Goal: Task Accomplishment & Management: Manage account settings

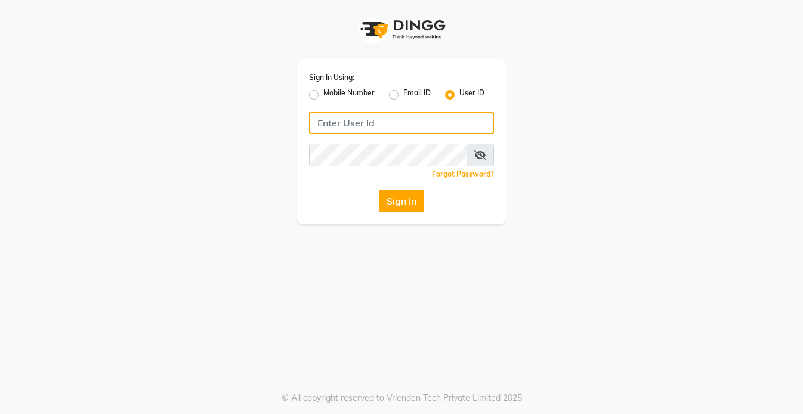
type input "Koisalon"
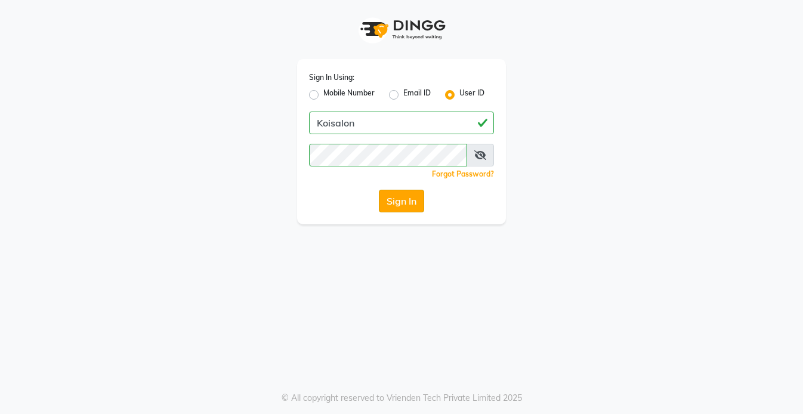
click at [403, 202] on button "Sign In" at bounding box center [401, 201] width 45 height 23
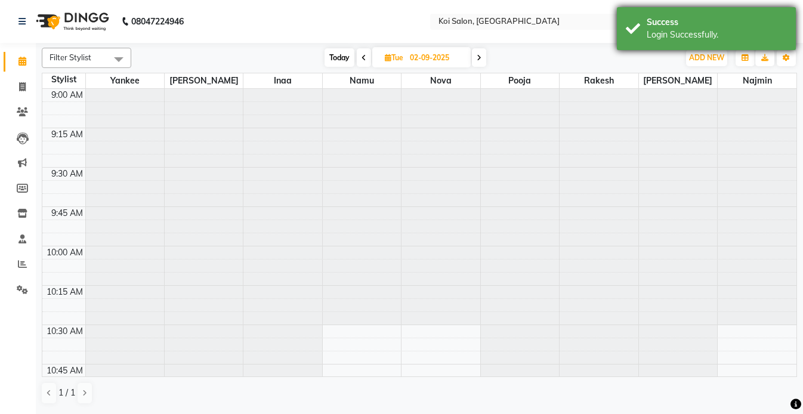
click at [743, 23] on div "Success" at bounding box center [717, 22] width 140 height 13
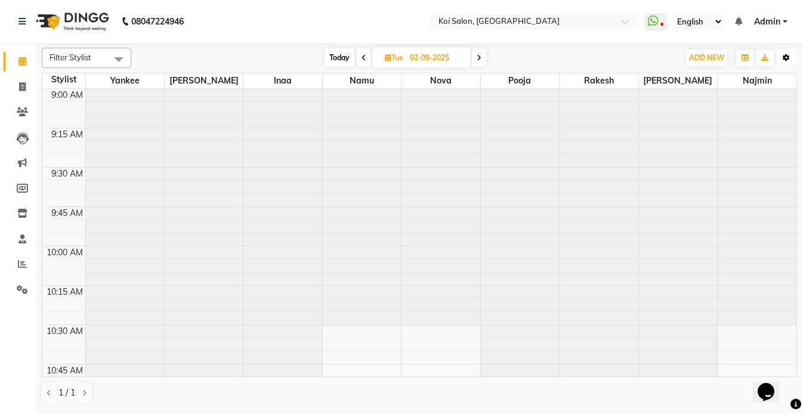
click at [785, 57] on icon "button" at bounding box center [786, 57] width 7 height 7
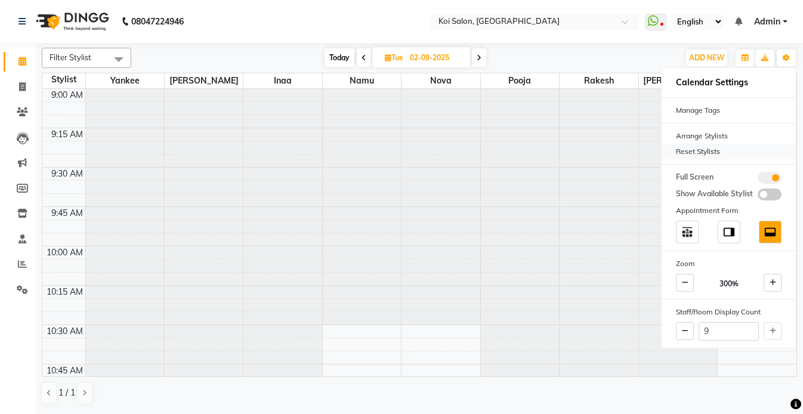
click at [691, 148] on div "Reset Stylists" at bounding box center [729, 152] width 134 height 16
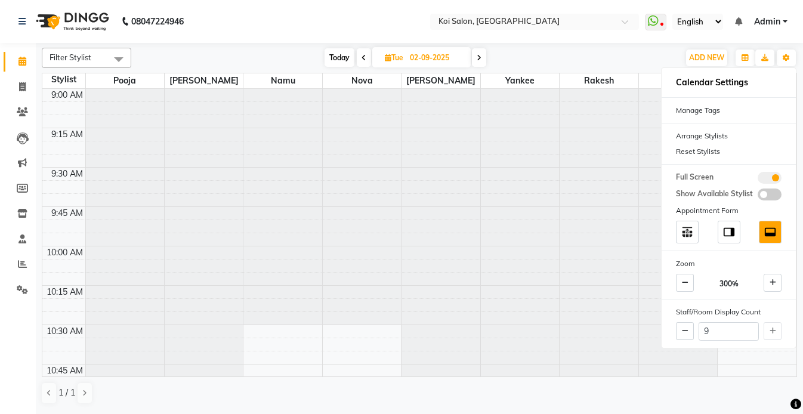
drag, startPoint x: 396, startPoint y: 24, endPoint x: 383, endPoint y: 234, distance: 211.0
click at [395, 23] on nav "08047224946 Select Location × Koi Salon, Kalyani Nagar WhatsApp Status ✕ Status…" at bounding box center [401, 21] width 803 height 43
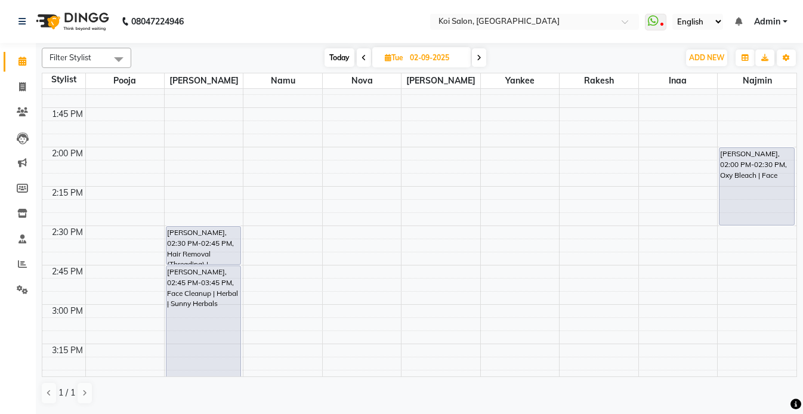
scroll to position [627, 0]
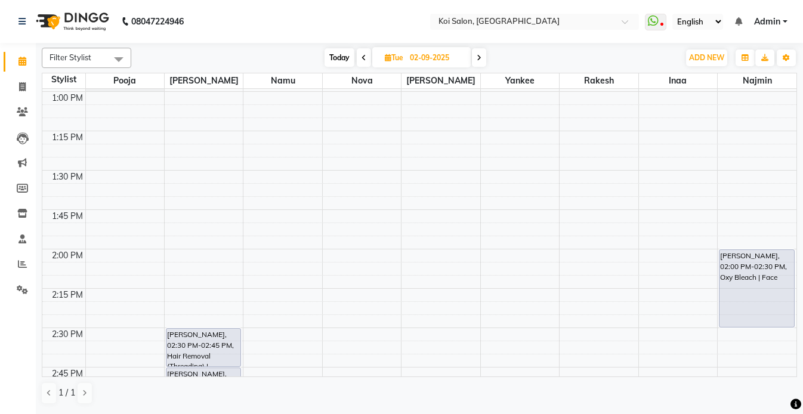
click at [340, 58] on span "Today" at bounding box center [340, 57] width 30 height 18
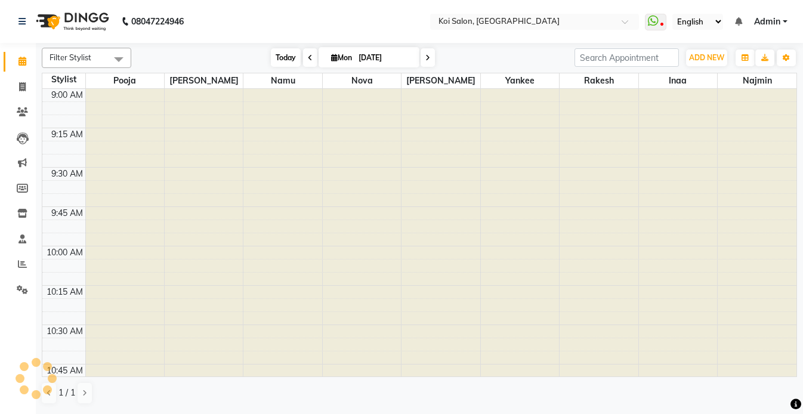
scroll to position [1602, 0]
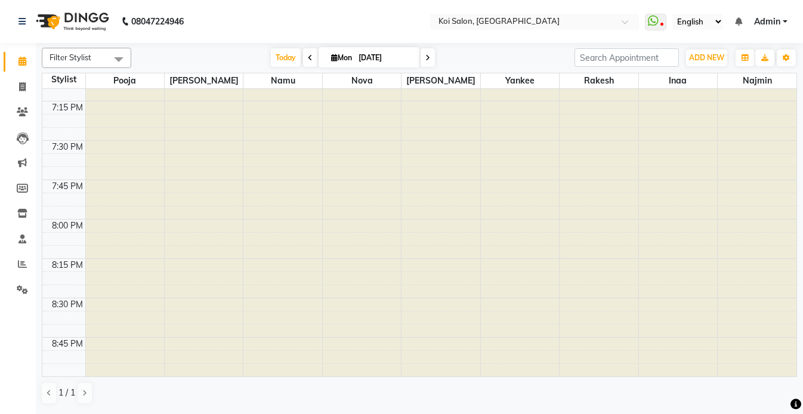
click at [428, 61] on icon at bounding box center [427, 57] width 5 height 7
type input "02-09-2025"
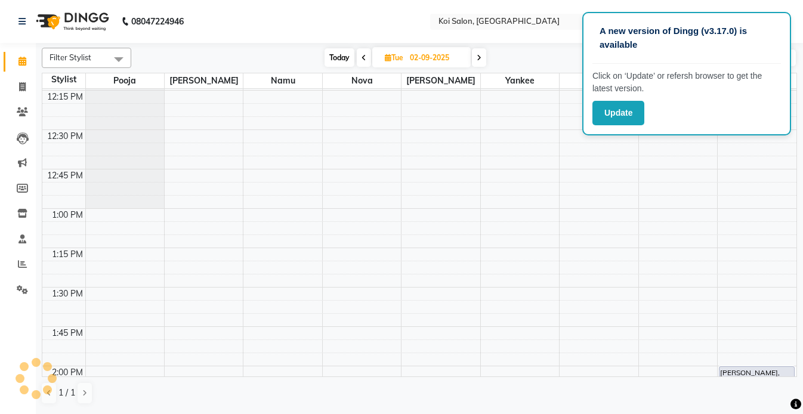
scroll to position [512, 0]
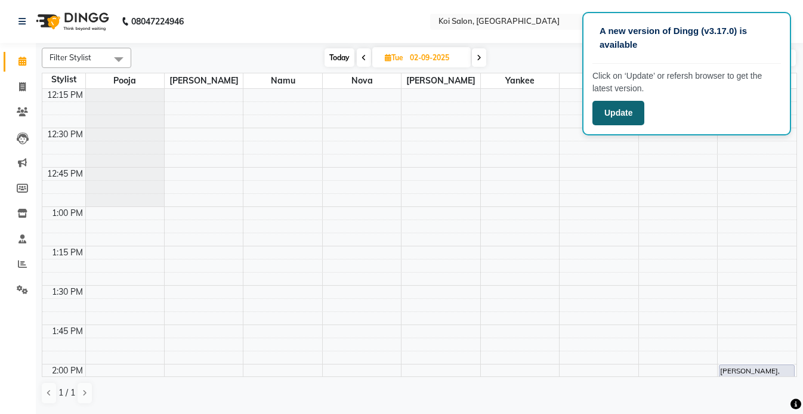
click at [618, 115] on button "Update" at bounding box center [618, 113] width 52 height 24
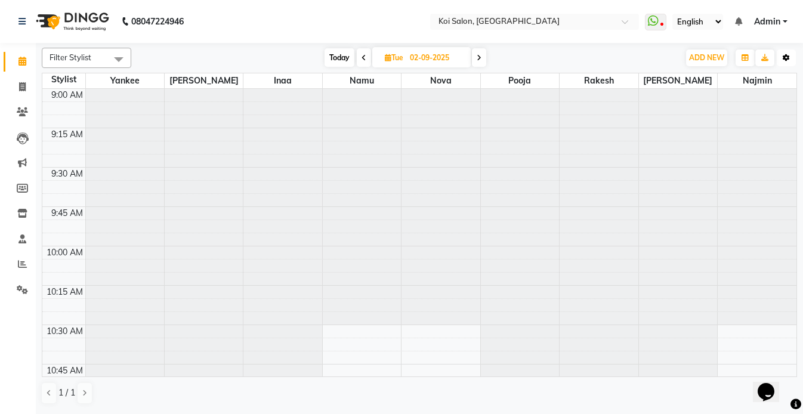
click at [785, 57] on icon "button" at bounding box center [786, 57] width 7 height 7
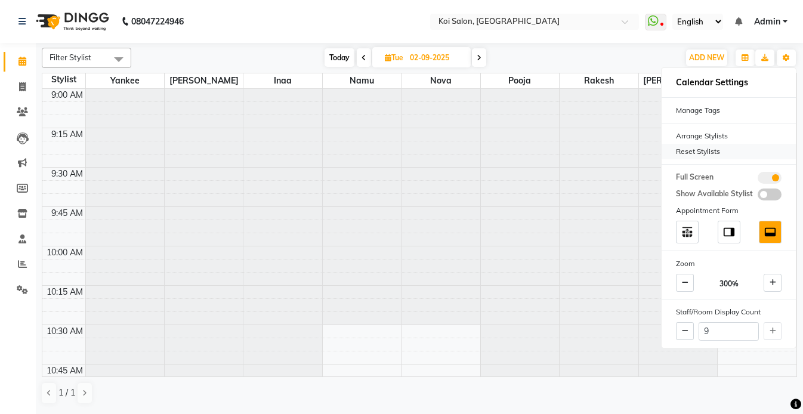
click at [682, 152] on div "Reset Stylists" at bounding box center [729, 152] width 134 height 16
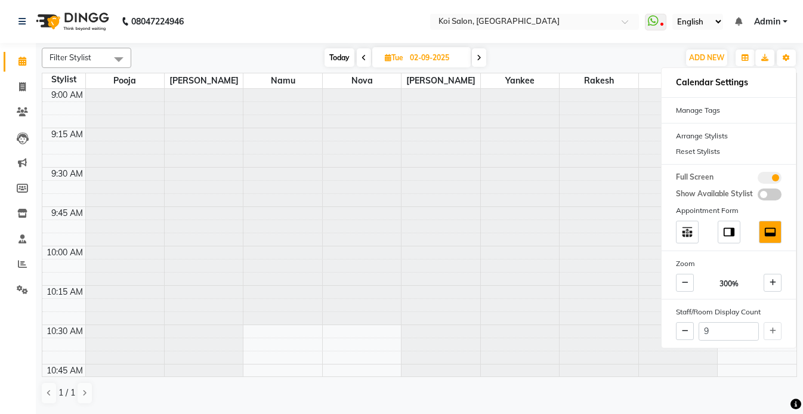
click at [231, 30] on nav "[PHONE_NUMBER] Need Help? Call us on 08047224946 Select Location × [GEOGRAPHIC_…" at bounding box center [401, 21] width 803 height 43
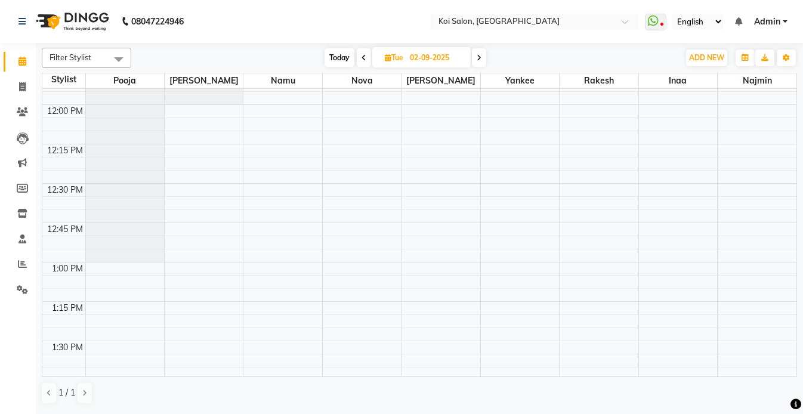
scroll to position [458, 0]
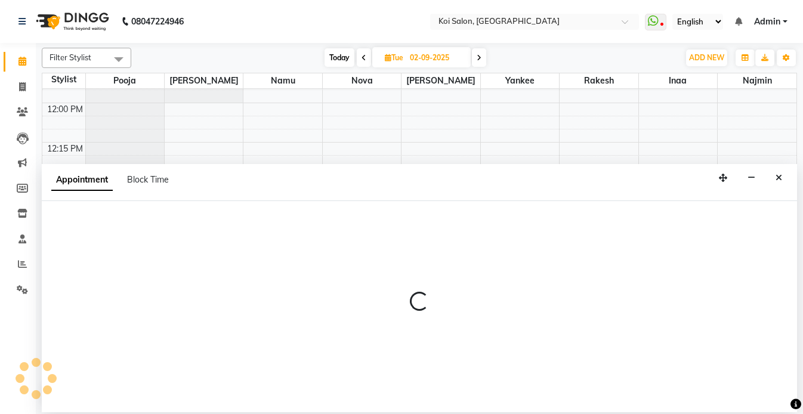
select select "16513"
select select "tentative"
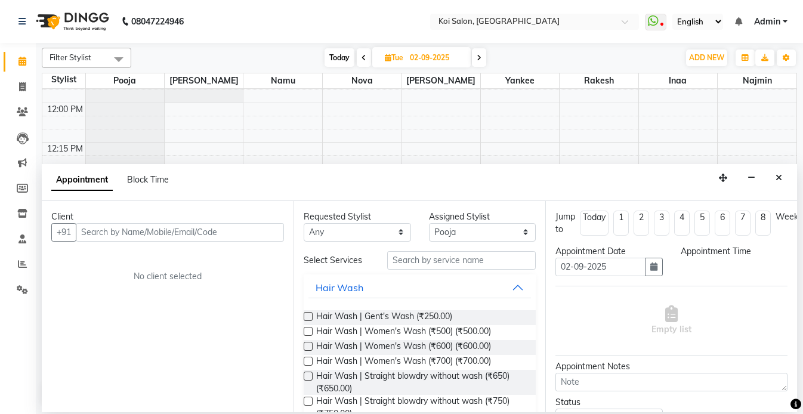
select select "780"
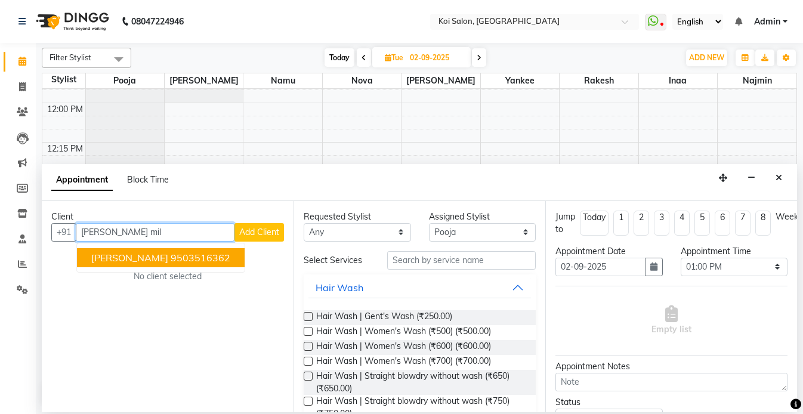
click at [125, 261] on span "[PERSON_NAME]" at bounding box center [129, 258] width 77 height 12
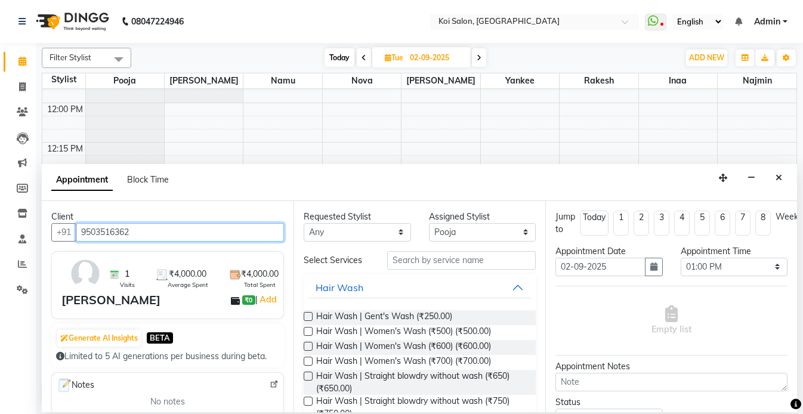
type input "9503516362"
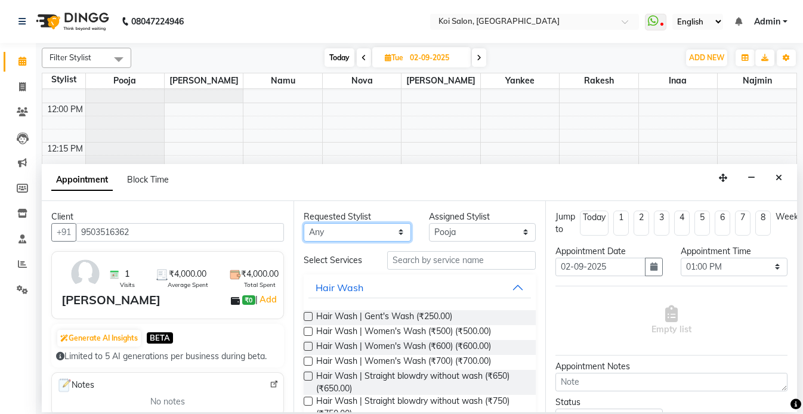
click at [367, 233] on select "Any [PERSON_NAME] Namu Nova Pooja [PERSON_NAME]" at bounding box center [357, 232] width 107 height 18
select select "16513"
click at [304, 223] on select "Any [PERSON_NAME] Namu Nova Pooja [PERSON_NAME]" at bounding box center [357, 232] width 107 height 18
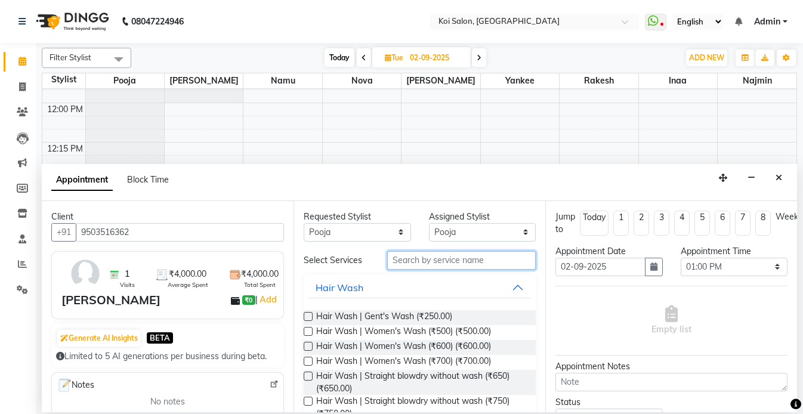
click at [430, 258] on input "text" at bounding box center [461, 260] width 149 height 18
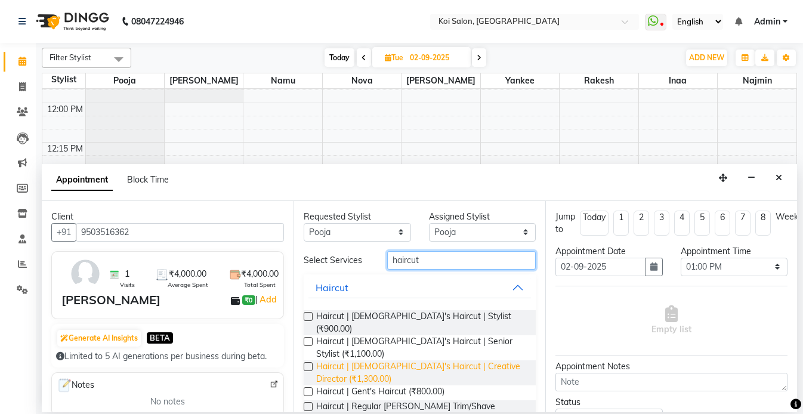
type input "haircut"
click at [440, 360] on span "Haircut | [DEMOGRAPHIC_DATA]'s Haircut | Creative Director (₹1,300.00)" at bounding box center [421, 372] width 210 height 25
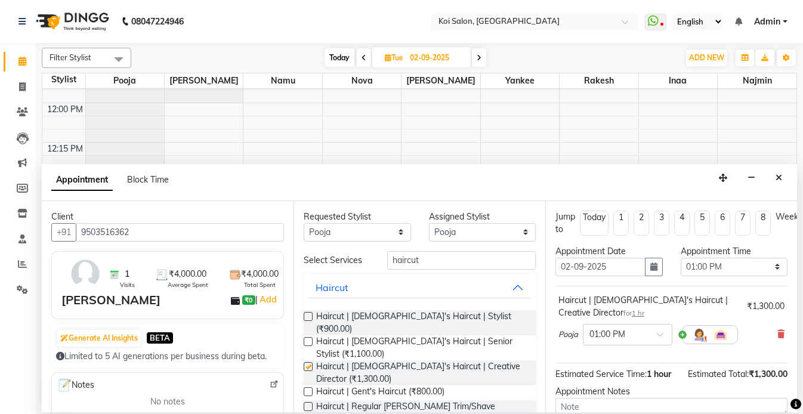
checkbox input "false"
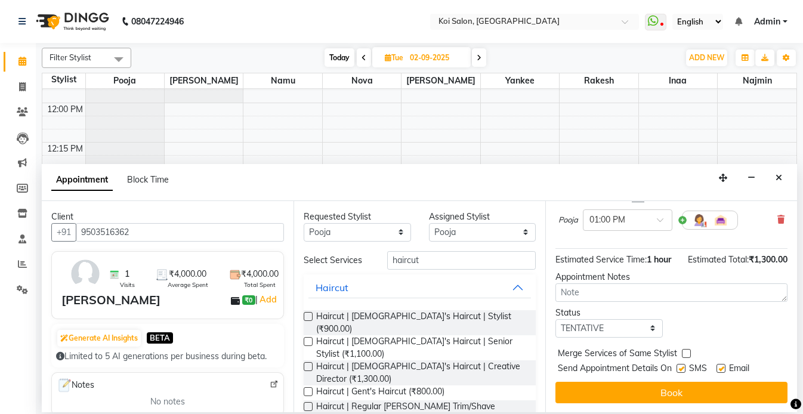
click at [681, 368] on label at bounding box center [680, 368] width 9 height 9
click at [681, 368] on input "checkbox" at bounding box center [680, 370] width 8 height 8
checkbox input "false"
click at [721, 367] on label at bounding box center [720, 368] width 9 height 9
click at [721, 367] on input "checkbox" at bounding box center [720, 370] width 8 height 8
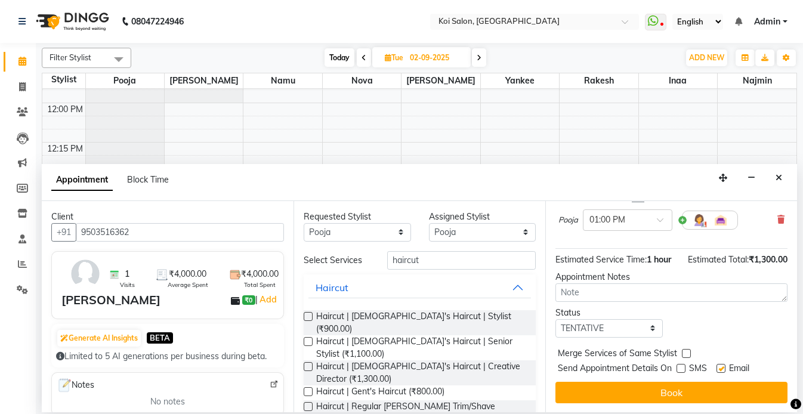
checkbox input "false"
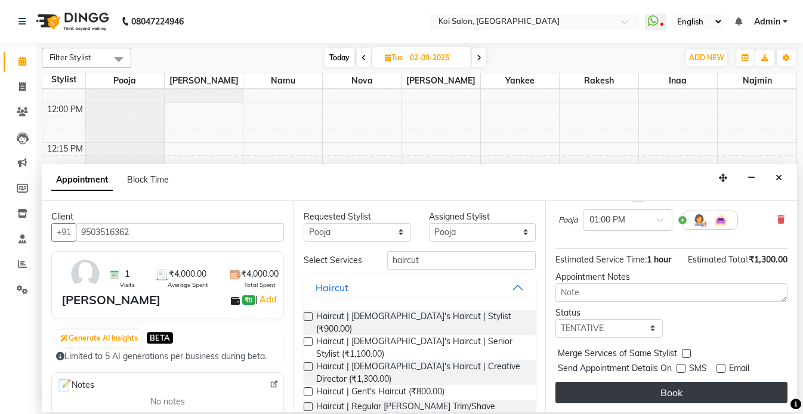
click at [699, 397] on button "Book" at bounding box center [671, 392] width 232 height 21
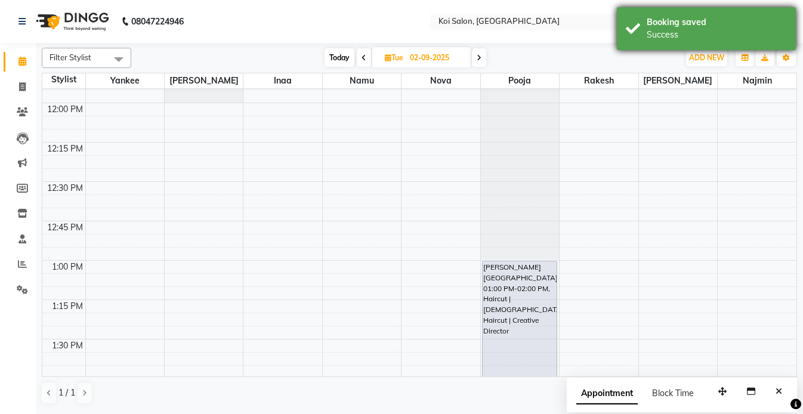
click at [694, 48] on div "Booking saved Success" at bounding box center [706, 28] width 179 height 43
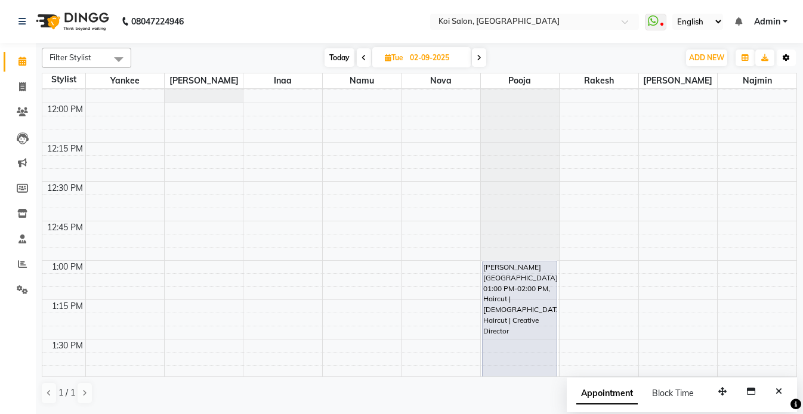
click at [786, 61] on icon "button" at bounding box center [786, 57] width 7 height 7
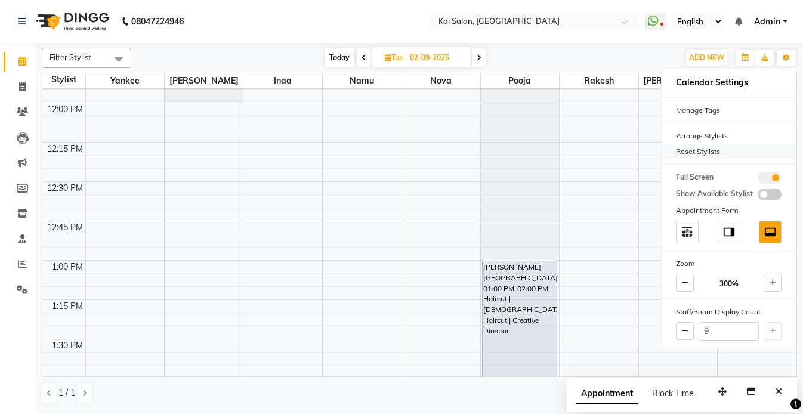
click at [692, 151] on div "Reset Stylists" at bounding box center [729, 152] width 134 height 16
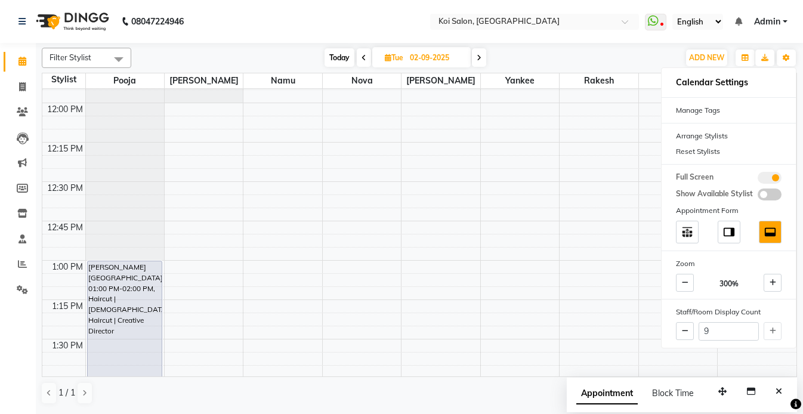
click at [355, 23] on nav "08047224946 Select Location × [GEOGRAPHIC_DATA] WhatsApp Status ✕ Status: Disco…" at bounding box center [401, 21] width 803 height 43
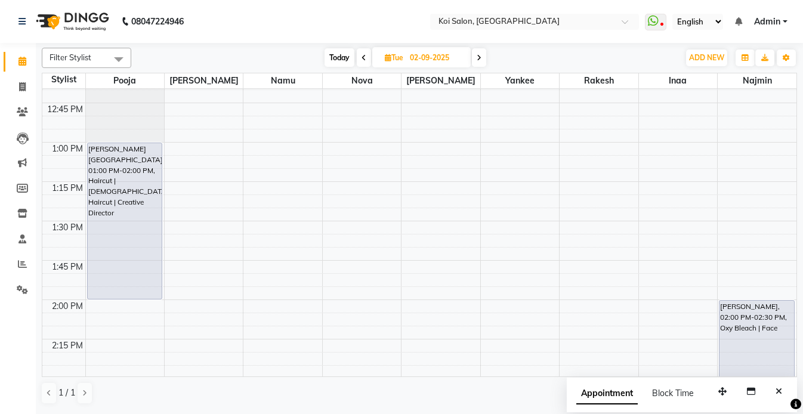
scroll to position [785, 0]
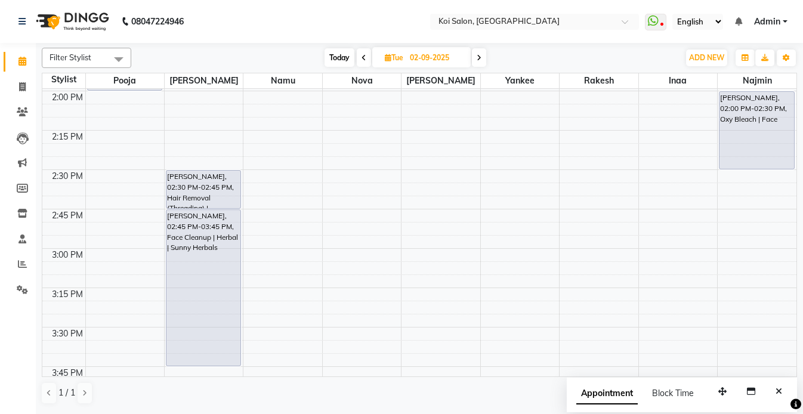
click at [781, 391] on icon "Close" at bounding box center [779, 391] width 7 height 8
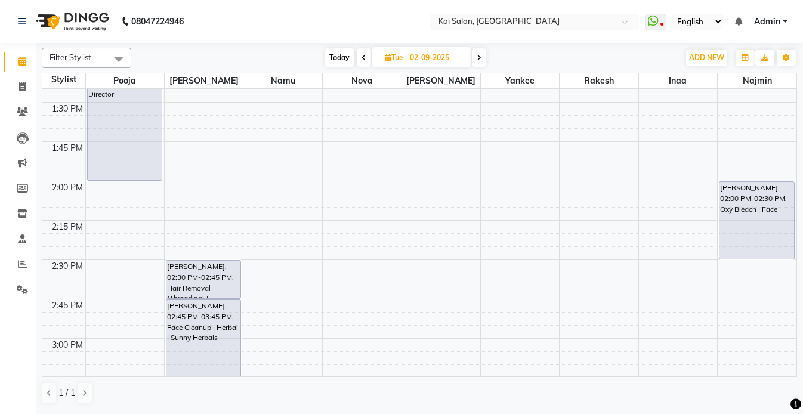
scroll to position [512, 0]
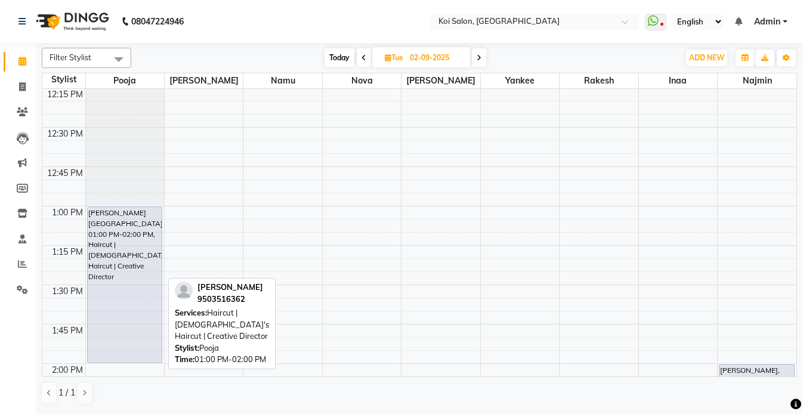
click at [118, 280] on div "[PERSON_NAME][GEOGRAPHIC_DATA], 01:00 PM-02:00 PM, Haircut | [DEMOGRAPHIC_DATA]…" at bounding box center [125, 285] width 74 height 156
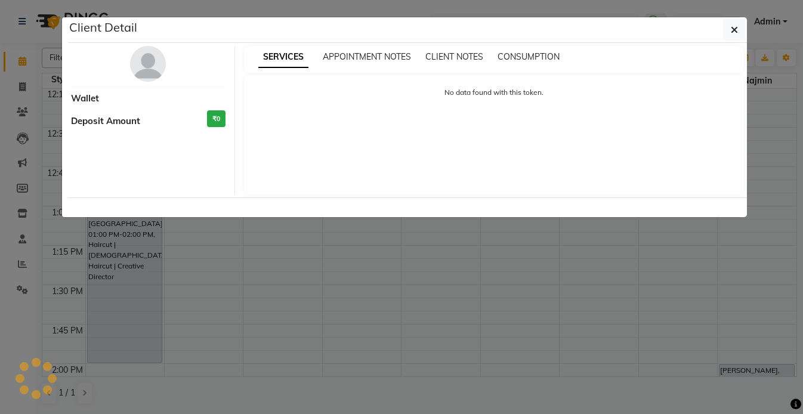
select select "7"
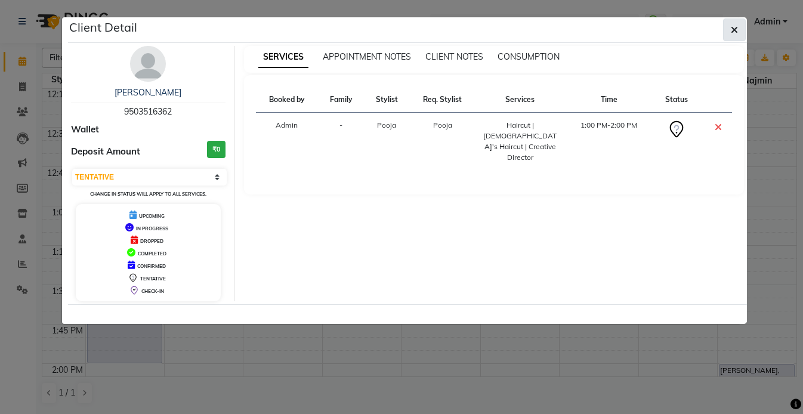
click at [733, 33] on icon "button" at bounding box center [734, 30] width 7 height 10
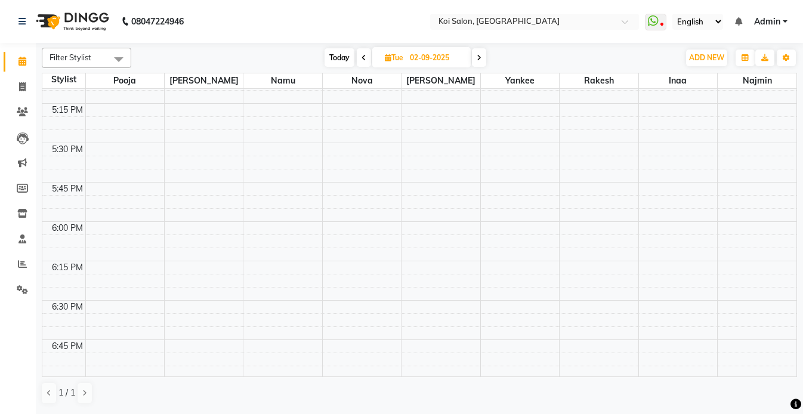
scroll to position [1273, 0]
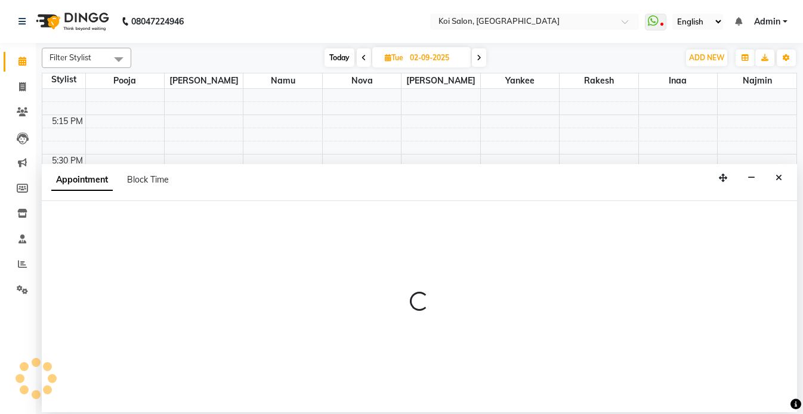
select select "16513"
select select "1080"
select select "tentative"
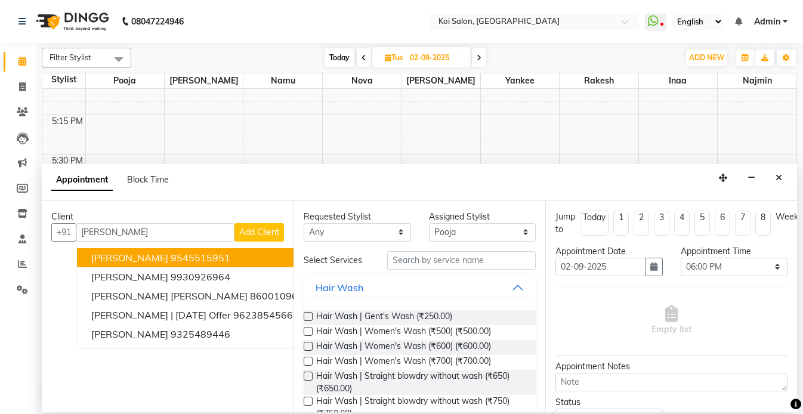
click at [184, 259] on ngb-highlight "9545515951" at bounding box center [201, 258] width 60 height 12
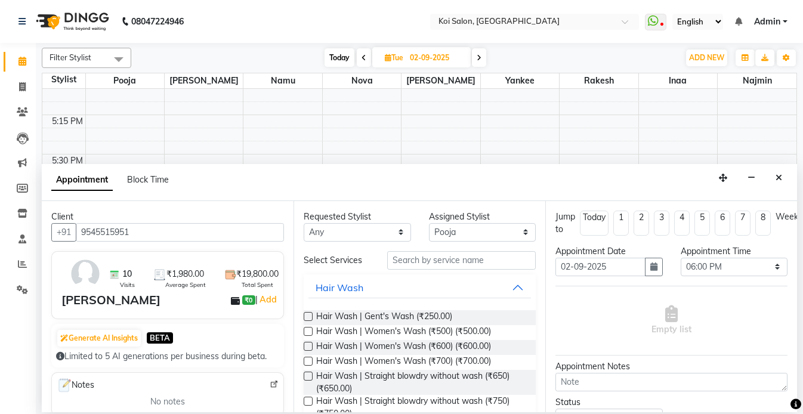
type input "9545515951"
click at [369, 234] on select "Any [PERSON_NAME] Namu Nova Pooja [PERSON_NAME]" at bounding box center [357, 232] width 107 height 18
select select "16513"
click at [304, 223] on select "Any [PERSON_NAME] Namu Nova Pooja [PERSON_NAME]" at bounding box center [357, 232] width 107 height 18
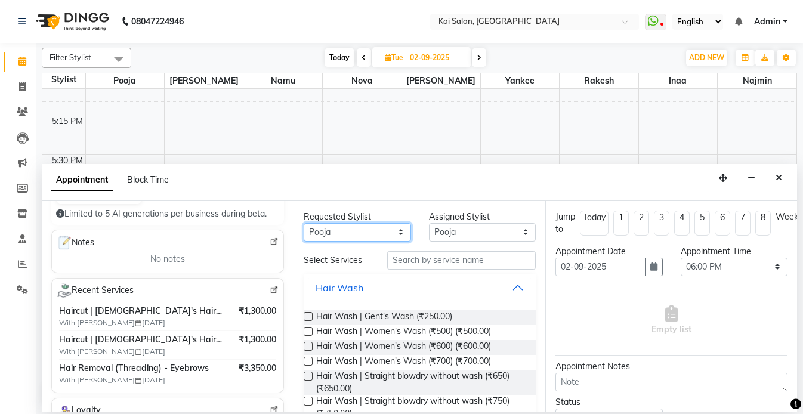
scroll to position [144, 0]
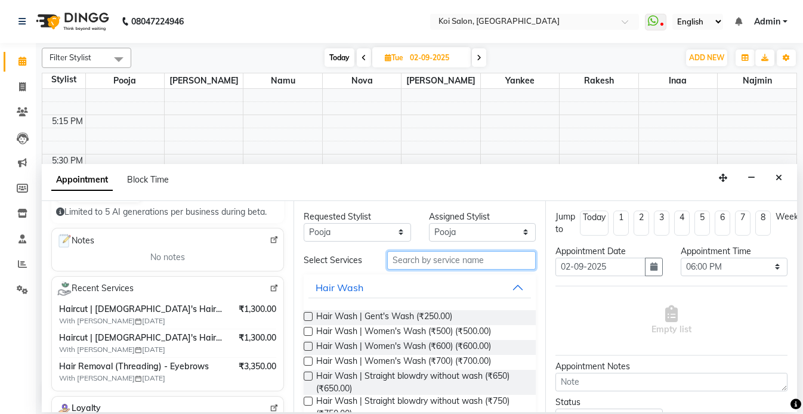
click at [469, 266] on input "text" at bounding box center [461, 260] width 149 height 18
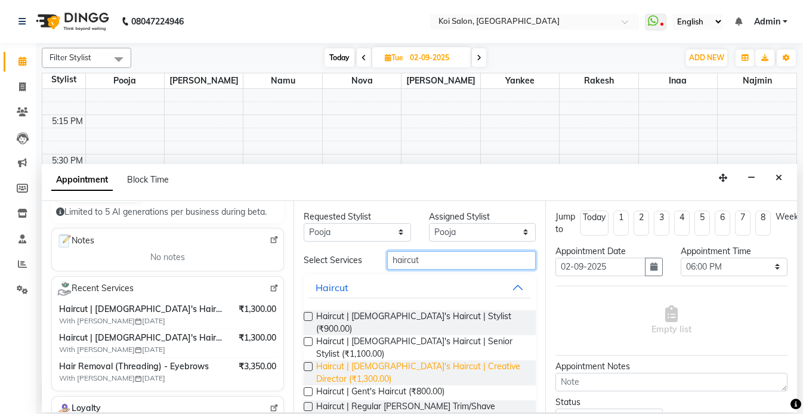
type input "haircut"
click at [499, 360] on span "Haircut | [DEMOGRAPHIC_DATA]'s Haircut | Creative Director (₹1,300.00)" at bounding box center [421, 372] width 210 height 25
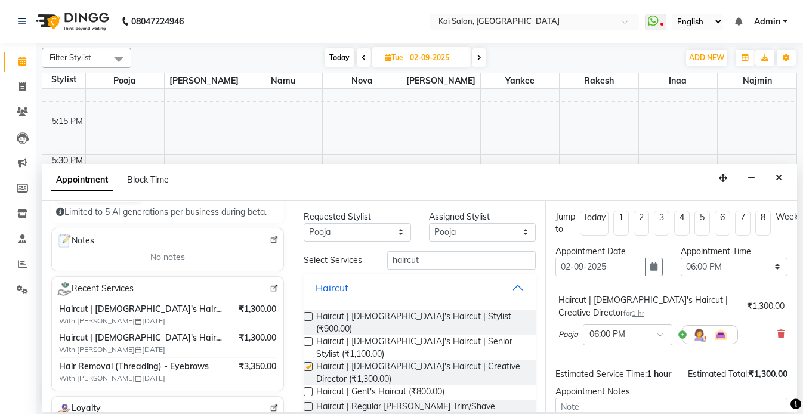
checkbox input "false"
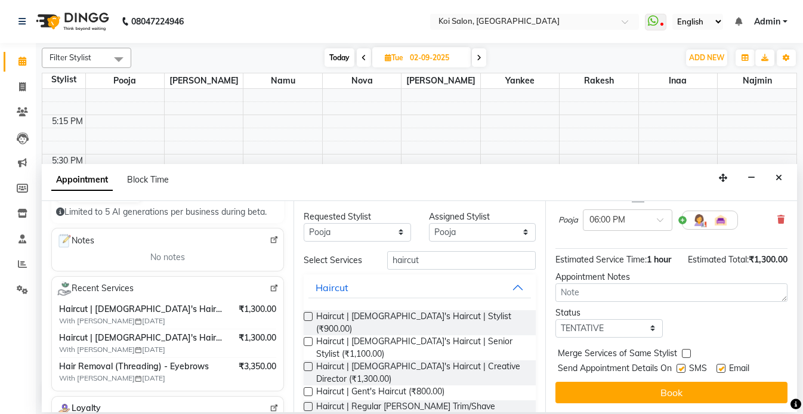
click at [684, 367] on label at bounding box center [680, 368] width 9 height 9
click at [684, 367] on input "checkbox" at bounding box center [680, 370] width 8 height 8
checkbox input "false"
click at [720, 367] on label at bounding box center [720, 368] width 9 height 9
click at [720, 367] on input "checkbox" at bounding box center [720, 370] width 8 height 8
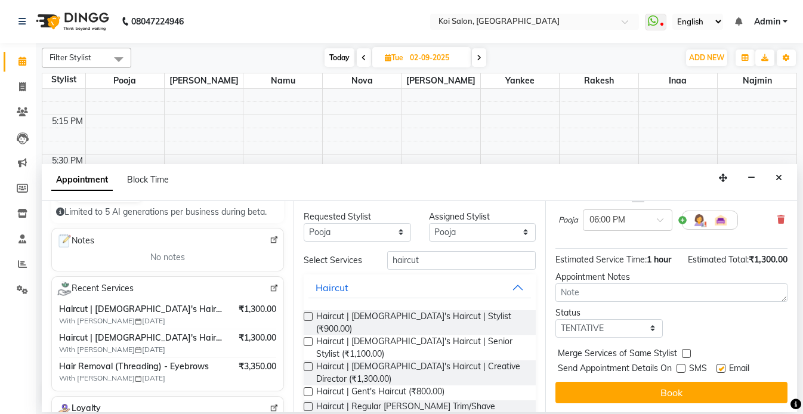
checkbox input "false"
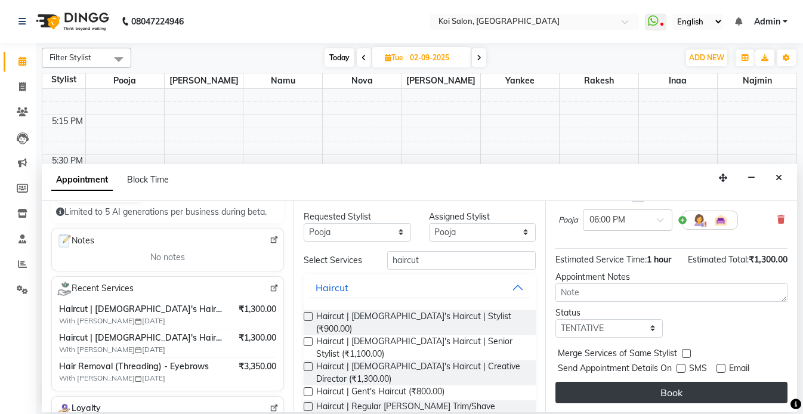
click at [712, 393] on button "Book" at bounding box center [671, 392] width 232 height 21
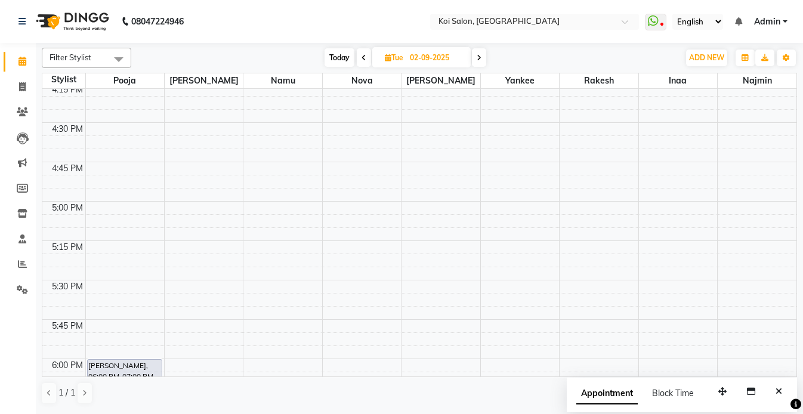
scroll to position [999, 0]
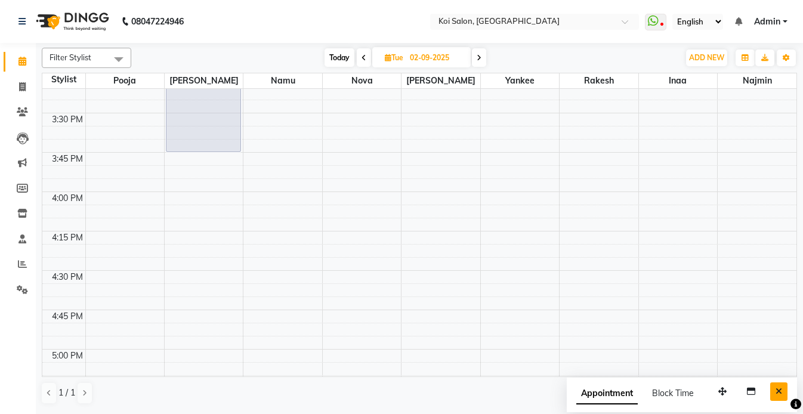
click at [783, 397] on button "Close" at bounding box center [778, 391] width 17 height 18
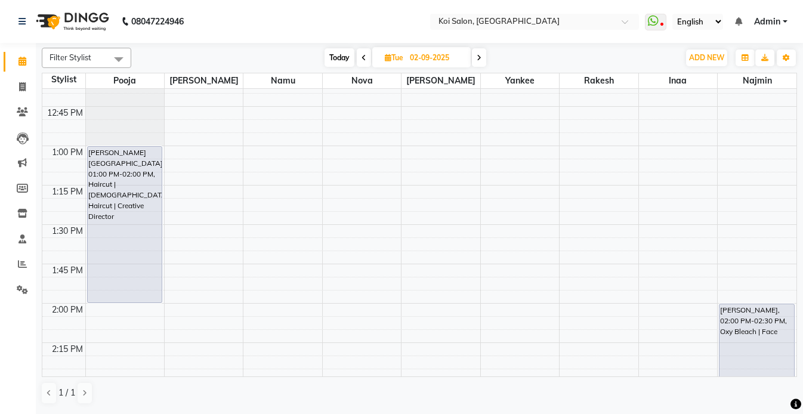
scroll to position [574, 0]
click at [418, 61] on input "02-09-2025" at bounding box center [436, 58] width 60 height 18
select select "9"
select select "2025"
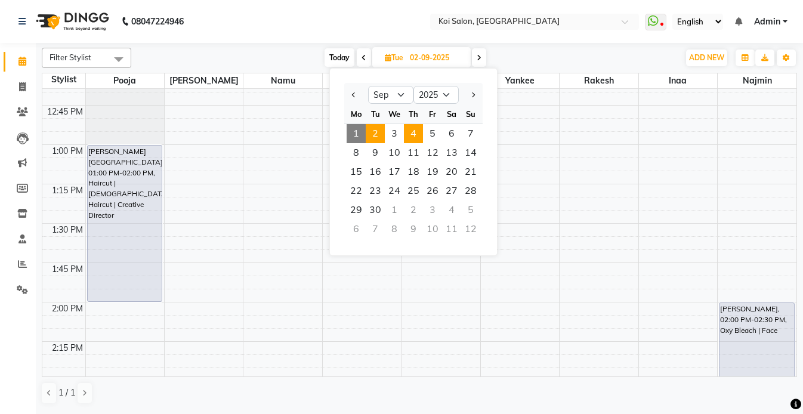
click at [413, 129] on span "4" at bounding box center [413, 133] width 19 height 19
type input "[DATE]"
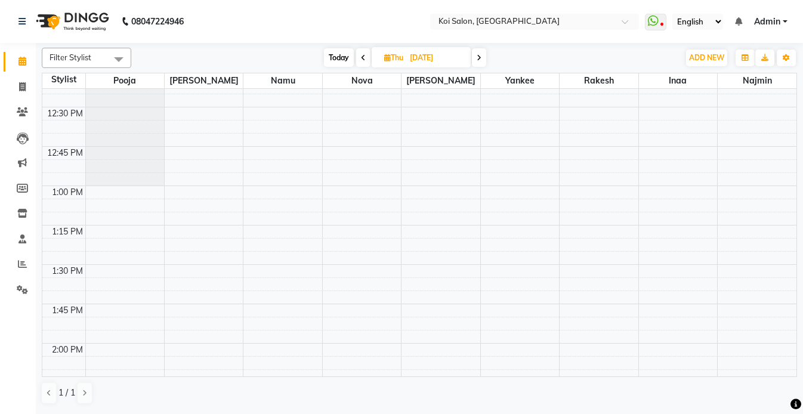
scroll to position [539, 0]
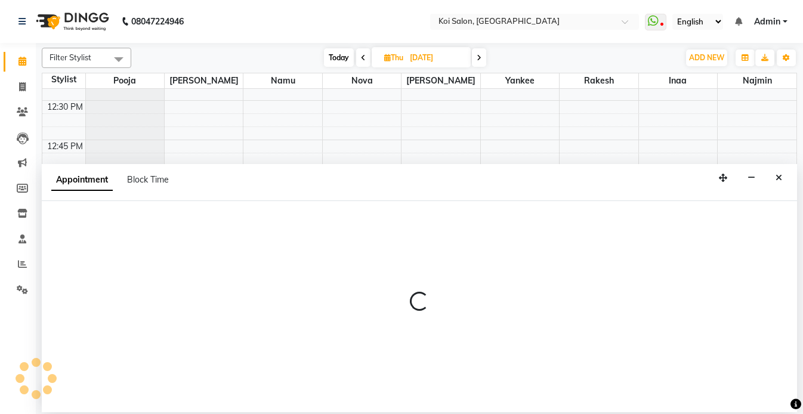
select select "16515"
select select "tentative"
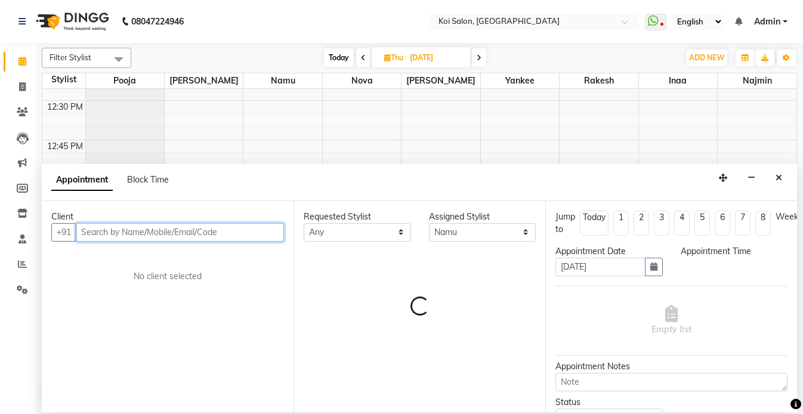
select select "810"
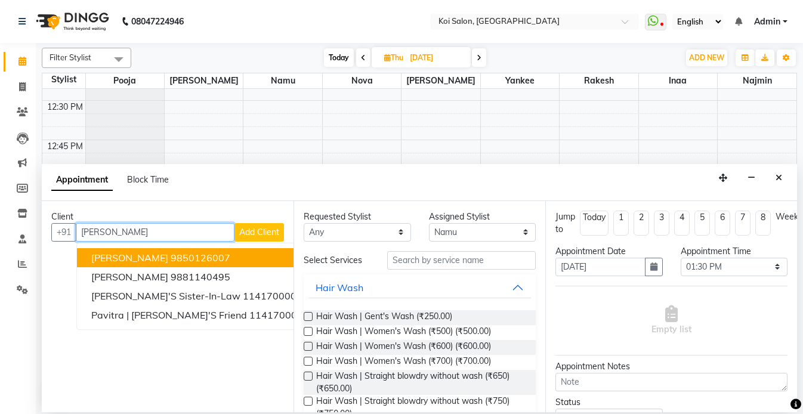
click at [116, 259] on span "[PERSON_NAME]" at bounding box center [129, 258] width 77 height 12
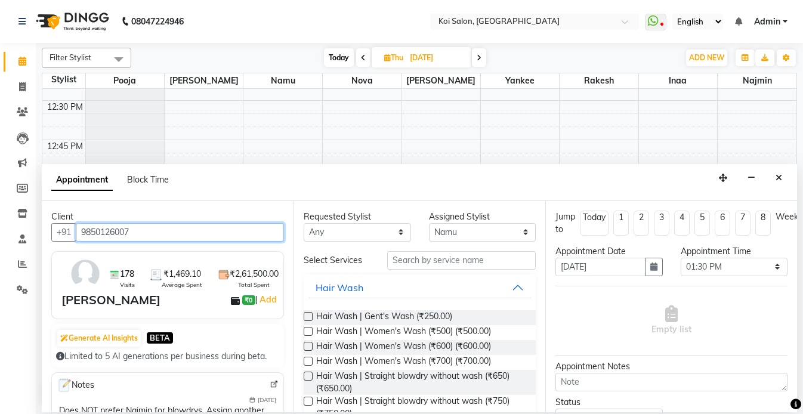
type input "9850126007"
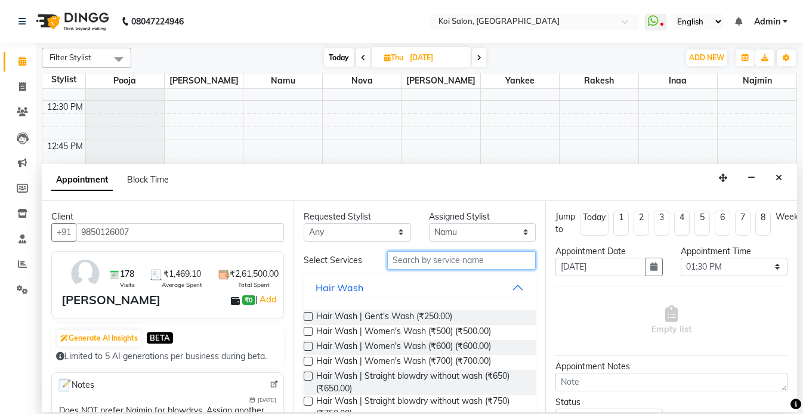
click at [442, 253] on input "text" at bounding box center [461, 260] width 149 height 18
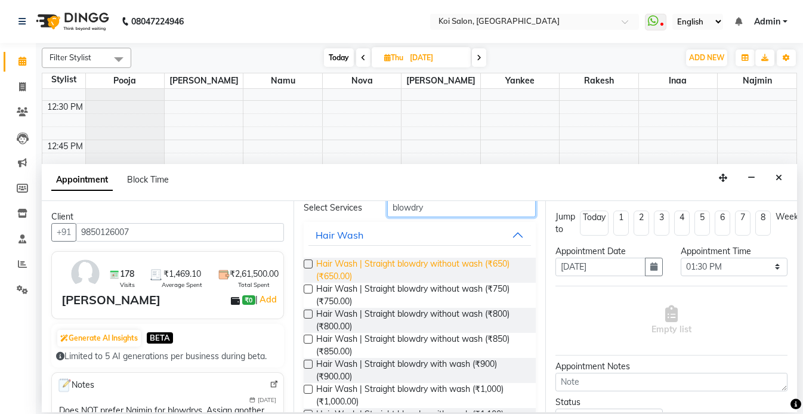
scroll to position [64, 0]
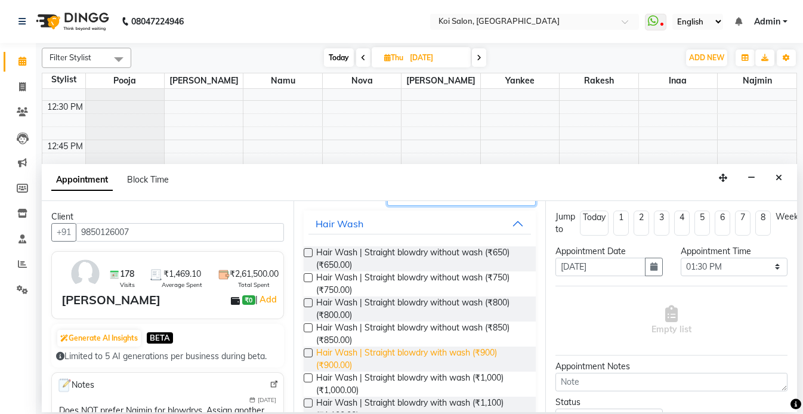
type input "blowdry"
click at [447, 353] on span "Hair Wash | Straight blowdry with wash (₹900) (₹900.00)" at bounding box center [421, 359] width 210 height 25
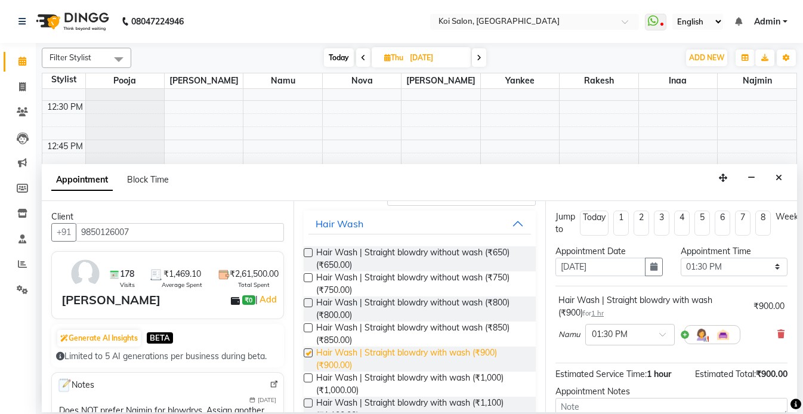
checkbox input "false"
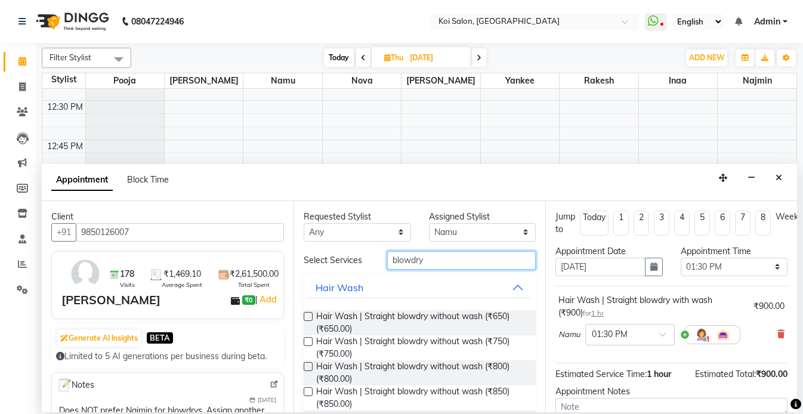
drag, startPoint x: 444, startPoint y: 264, endPoint x: 328, endPoint y: 253, distance: 117.4
click at [333, 254] on div "Select Services blowdry" at bounding box center [420, 260] width 250 height 18
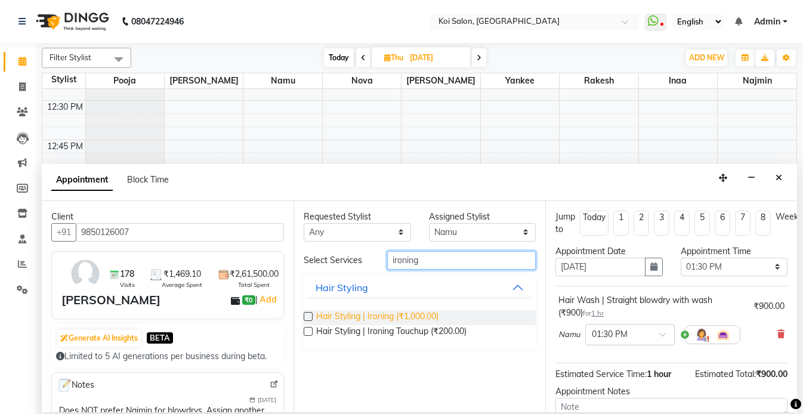
type input "ironing"
click at [412, 314] on span "Hair Styling | Ironing (₹1,000.00)" at bounding box center [377, 317] width 122 height 15
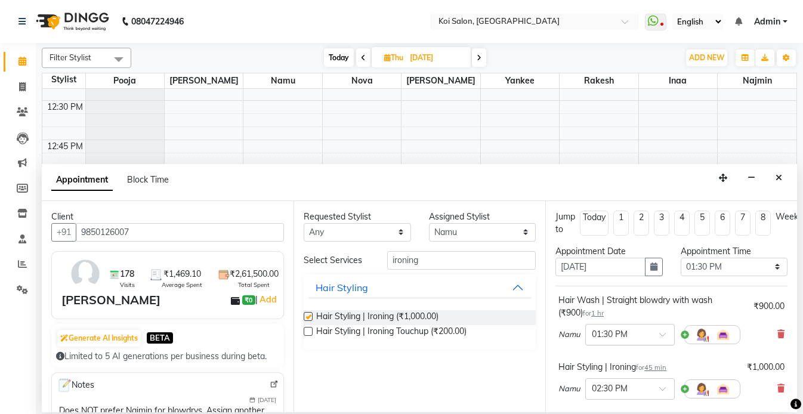
checkbox input "false"
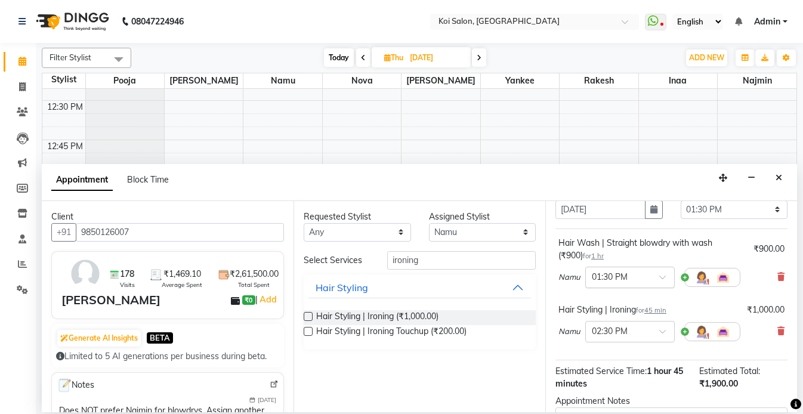
scroll to position [92, 0]
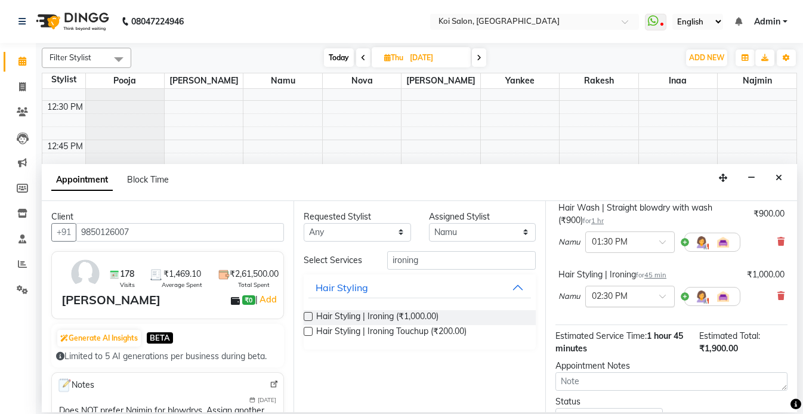
click at [608, 295] on input "text" at bounding box center [618, 295] width 52 height 13
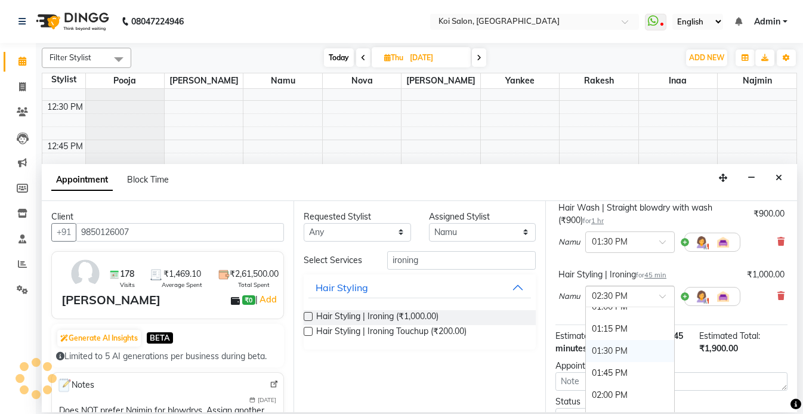
scroll to position [278, 0]
click at [607, 350] on div "01:30 PM" at bounding box center [630, 352] width 88 height 22
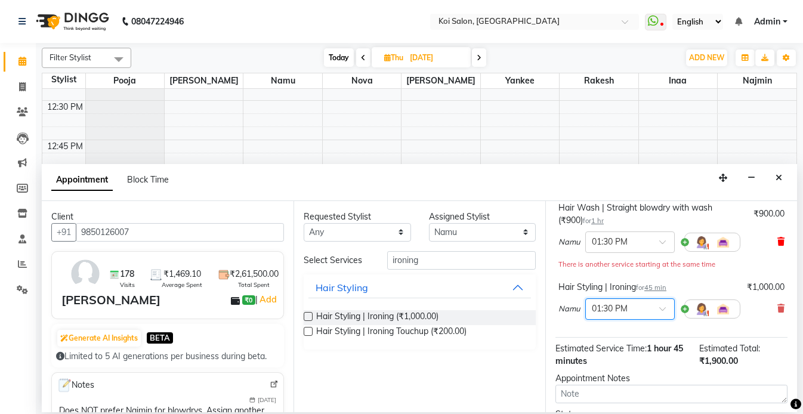
click at [780, 240] on icon at bounding box center [780, 241] width 7 height 8
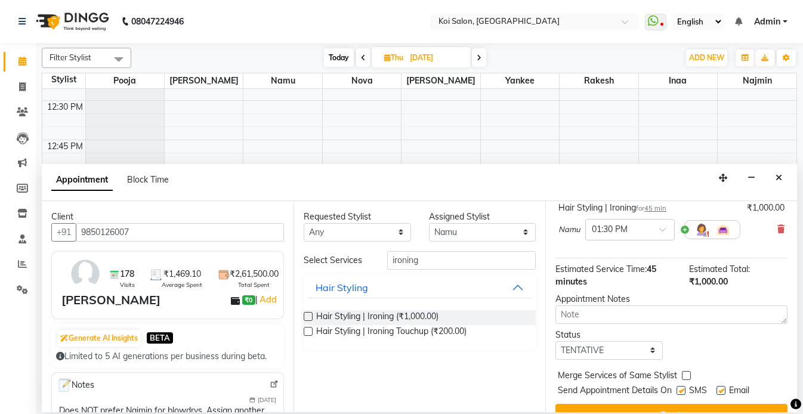
scroll to position [13, 0]
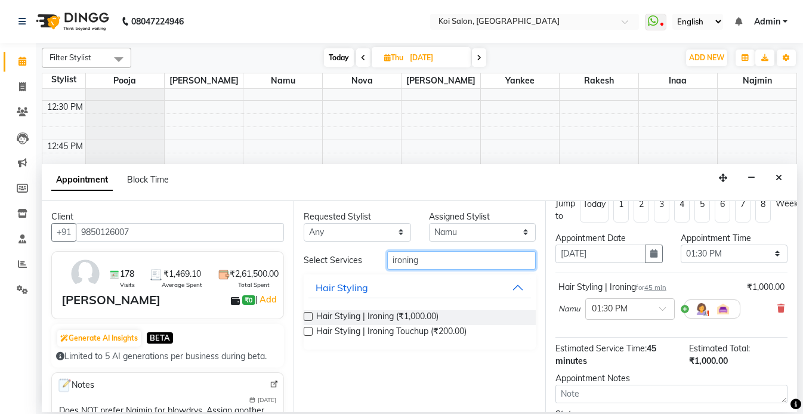
drag, startPoint x: 445, startPoint y: 258, endPoint x: 291, endPoint y: 259, distance: 153.9
click at [298, 259] on div "Select Services ironing" at bounding box center [420, 260] width 250 height 18
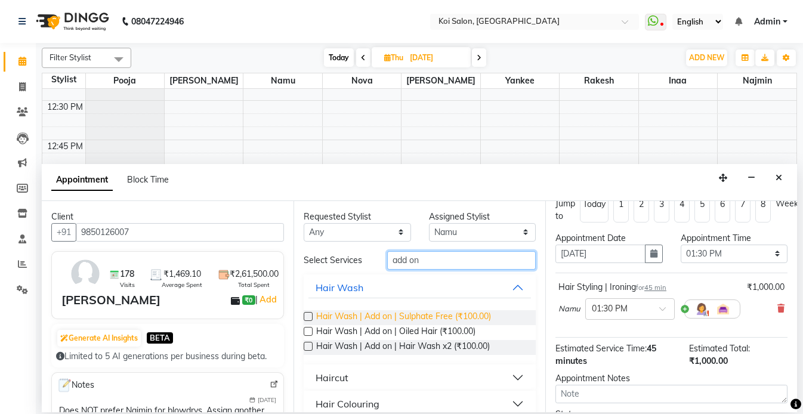
type input "add on"
click at [401, 317] on span "Hair Wash | Add on | Sulphate Free (₹100.00)" at bounding box center [403, 317] width 175 height 15
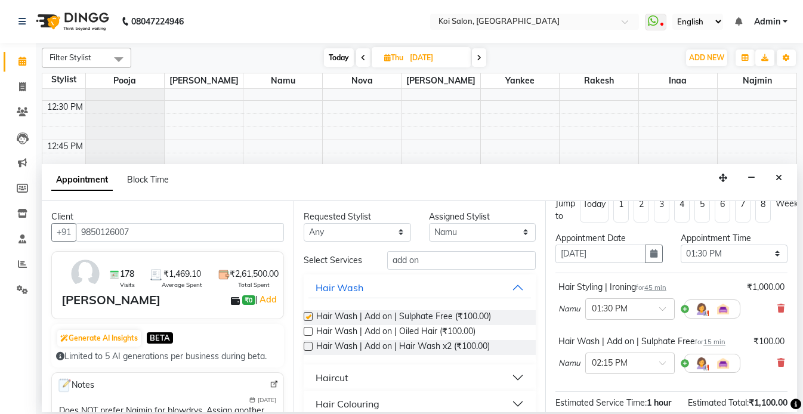
checkbox input "false"
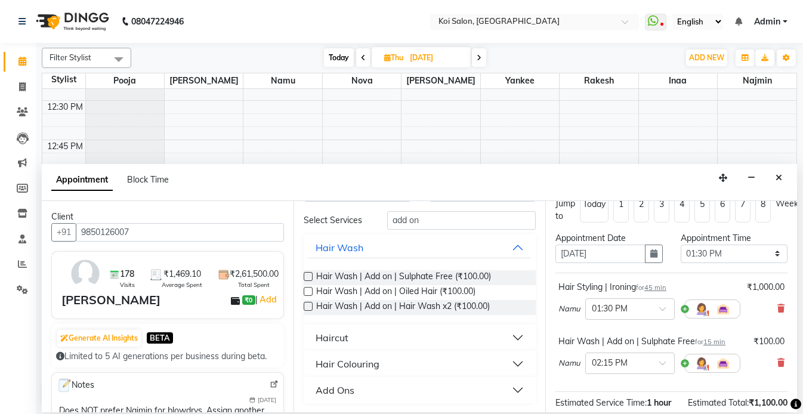
click at [371, 393] on button "Add Ons" at bounding box center [419, 389] width 223 height 21
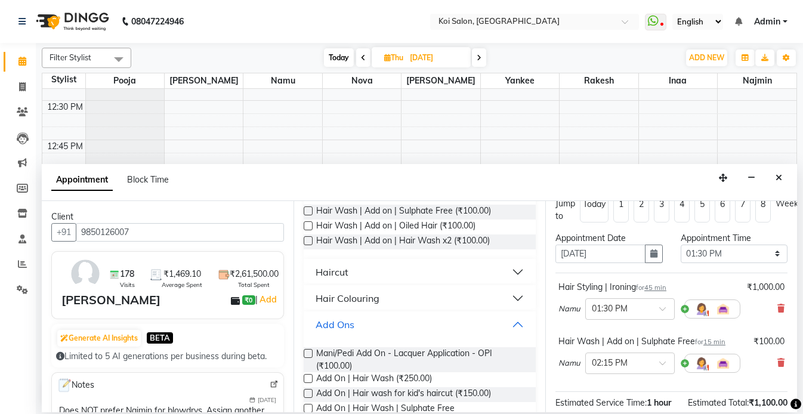
scroll to position [116, 0]
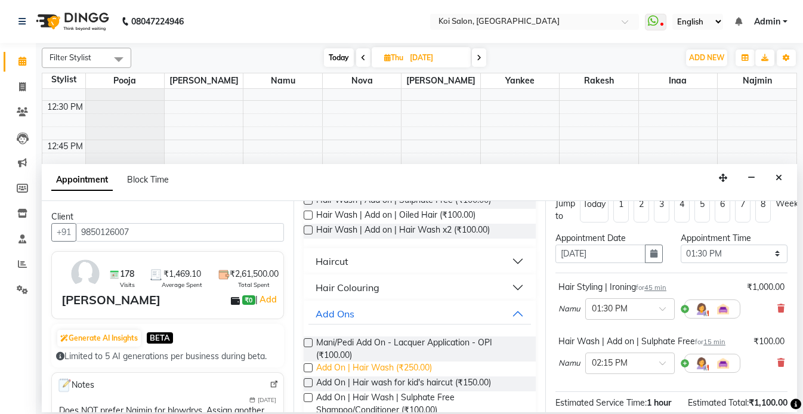
click at [408, 366] on span "Add On | Hair Wash (₹250.00)" at bounding box center [374, 369] width 116 height 15
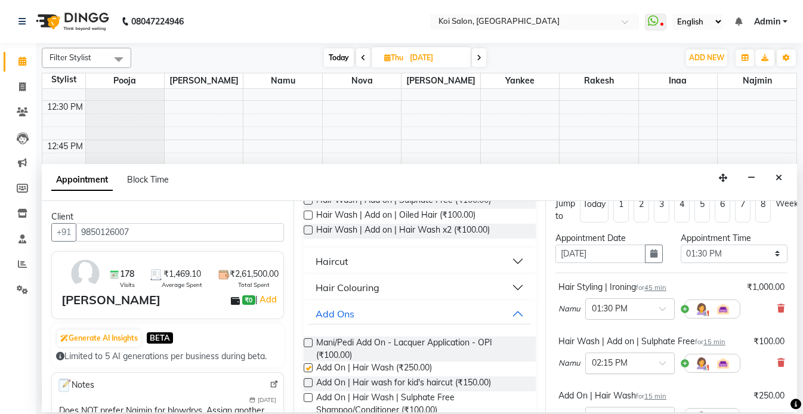
checkbox input "false"
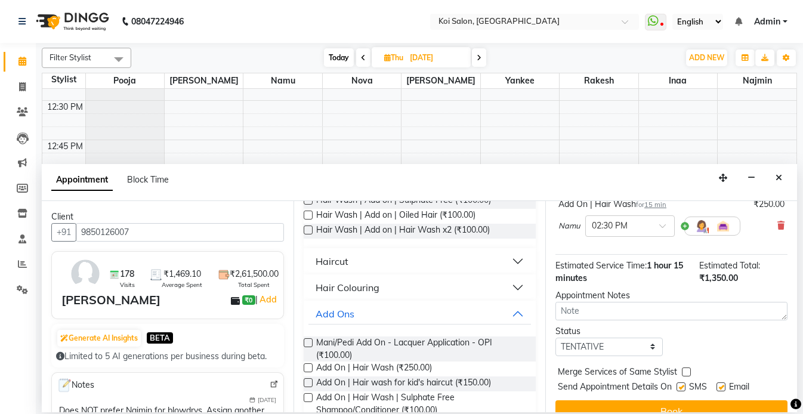
scroll to position [223, 0]
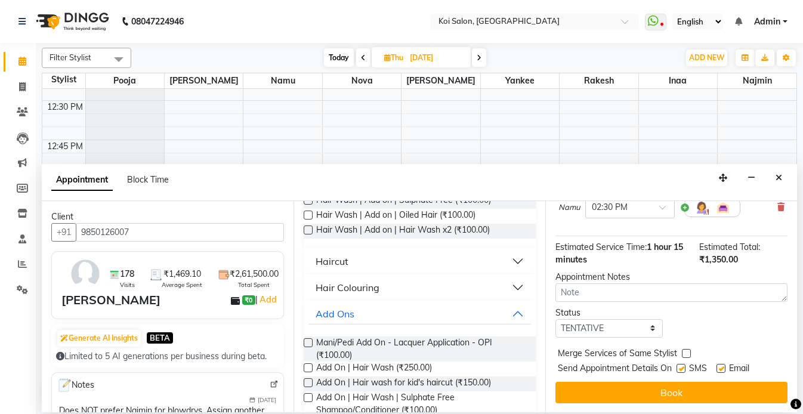
click at [682, 367] on label at bounding box center [680, 368] width 9 height 9
click at [682, 367] on input "checkbox" at bounding box center [680, 370] width 8 height 8
checkbox input "false"
click at [722, 364] on label at bounding box center [720, 368] width 9 height 9
click at [722, 366] on input "checkbox" at bounding box center [720, 370] width 8 height 8
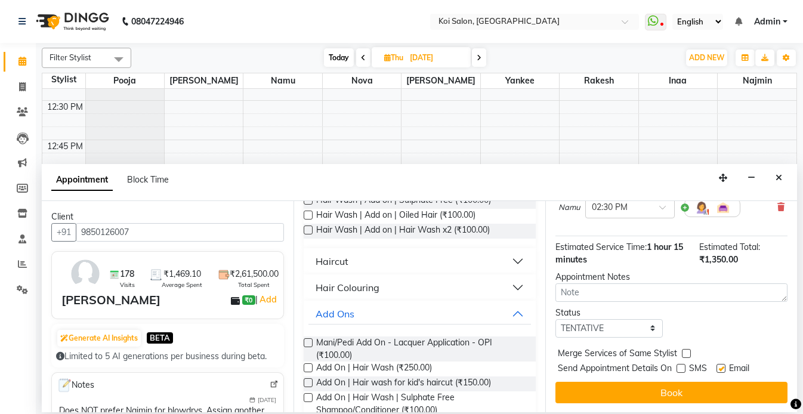
checkbox input "false"
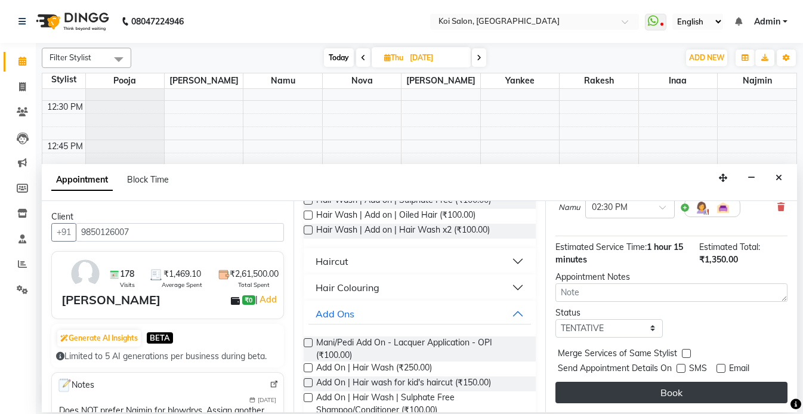
click at [713, 393] on button "Book" at bounding box center [671, 392] width 232 height 21
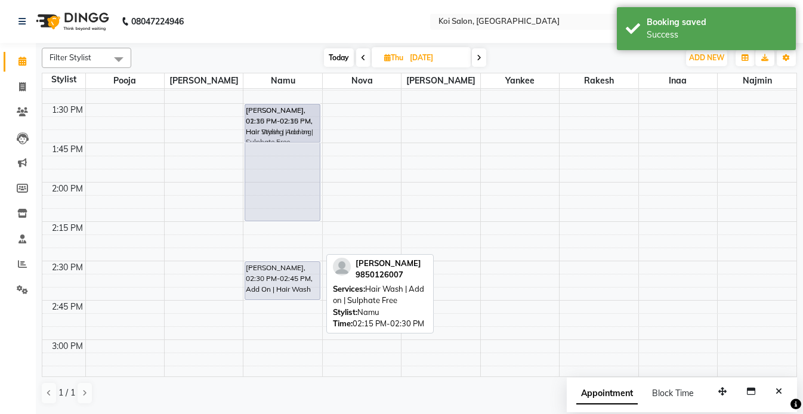
scroll to position [693, 0]
drag, startPoint x: 288, startPoint y: 241, endPoint x: 288, endPoint y: 123, distance: 117.5
click at [288, 123] on div "[PERSON_NAME], 01:30 PM-02:15 PM, Hair Styling | Ironing [PERSON_NAME], 02:15 P…" at bounding box center [282, 340] width 78 height 1889
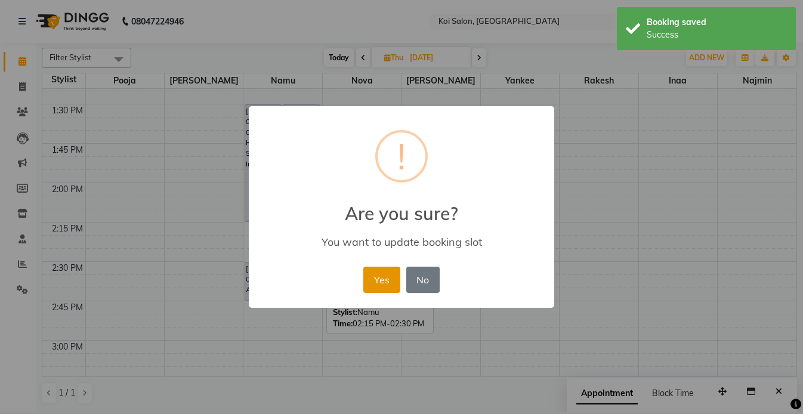
click at [370, 282] on button "Yes" at bounding box center [381, 280] width 36 height 26
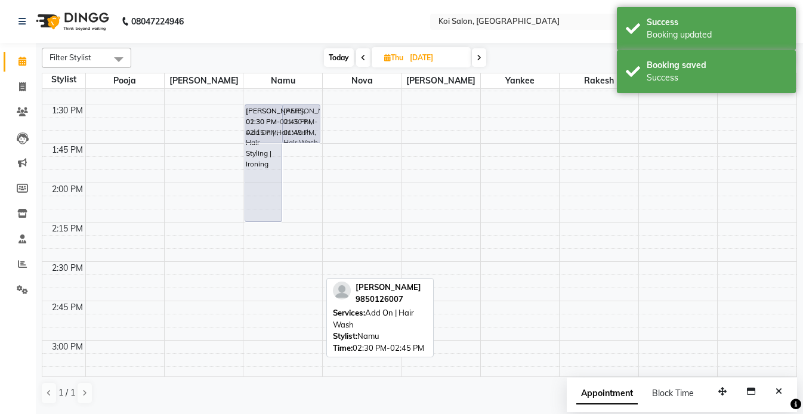
drag, startPoint x: 270, startPoint y: 276, endPoint x: 277, endPoint y: 121, distance: 155.3
click at [277, 121] on div "[PERSON_NAME], 01:30 PM-02:15 PM, Hair Styling | Ironing [PERSON_NAME], 01:30 P…" at bounding box center [282, 340] width 78 height 1889
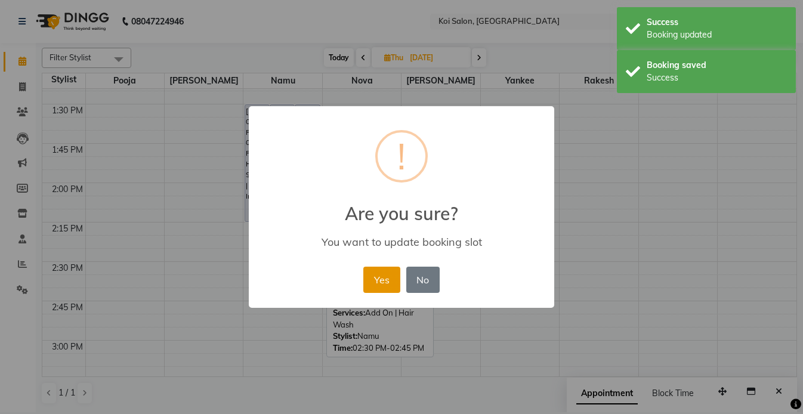
click at [382, 285] on button "Yes" at bounding box center [381, 280] width 36 height 26
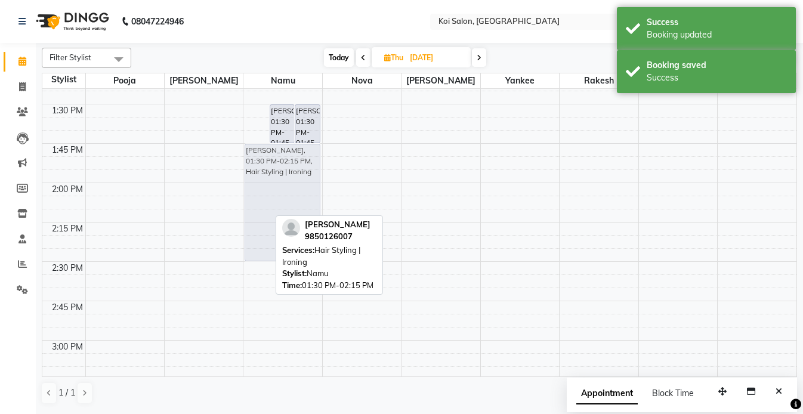
drag, startPoint x: 252, startPoint y: 138, endPoint x: 252, endPoint y: 180, distance: 41.8
click at [252, 180] on div "[PERSON_NAME], 01:30 PM-02:15 PM, Hair Styling | Ironing [PERSON_NAME], 01:30 P…" at bounding box center [282, 340] width 78 height 1889
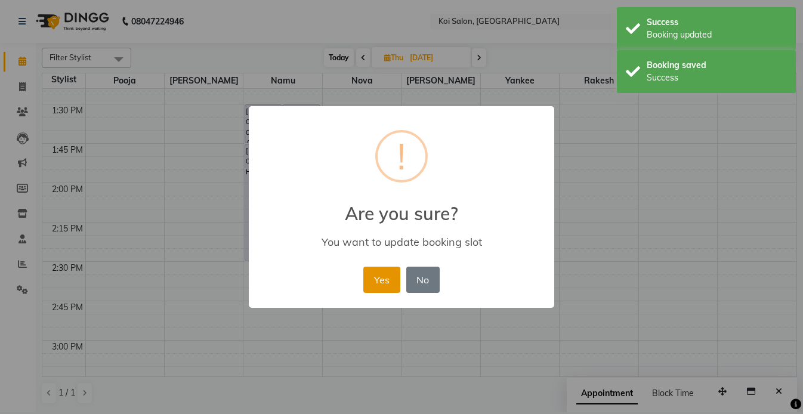
click at [379, 279] on button "Yes" at bounding box center [381, 280] width 36 height 26
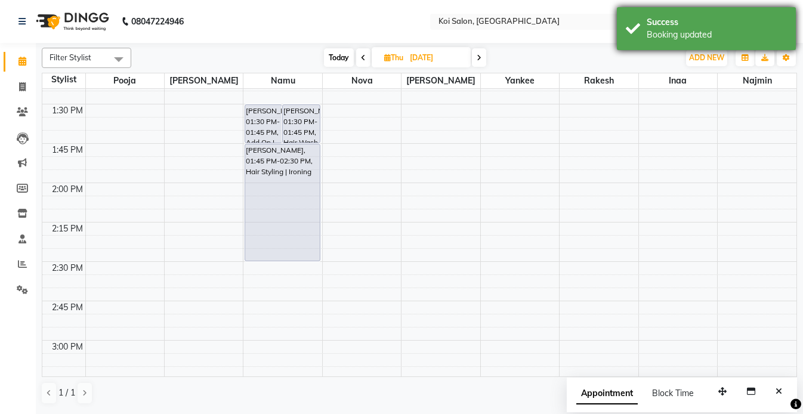
click at [691, 19] on div "Success" at bounding box center [717, 22] width 140 height 13
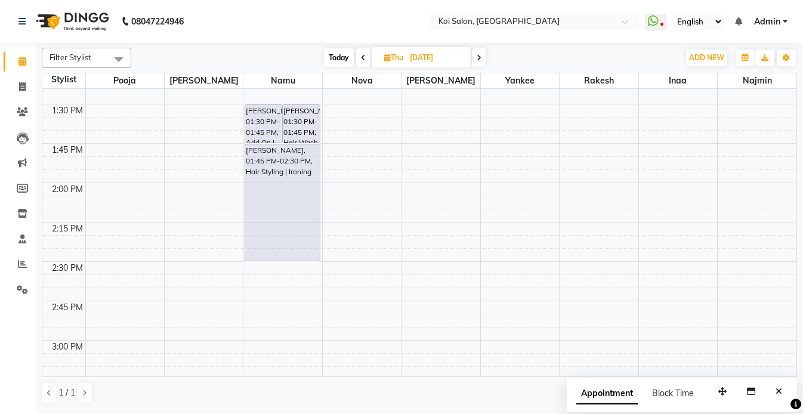
click at [774, 388] on button "Close" at bounding box center [778, 391] width 17 height 18
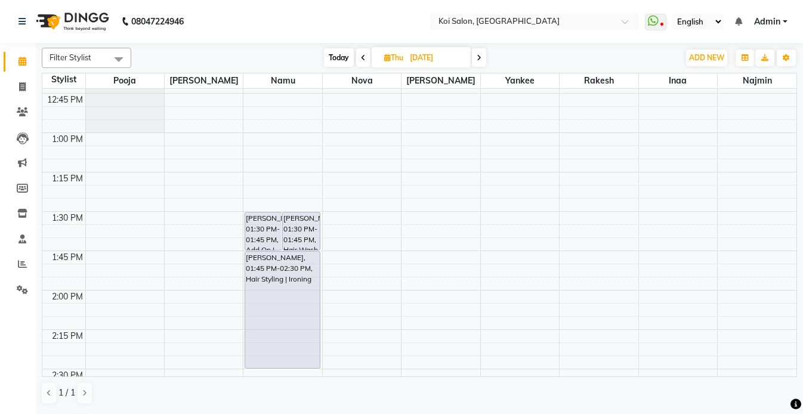
scroll to position [585, 0]
click at [410, 58] on input "[DATE]" at bounding box center [436, 58] width 60 height 18
select select "9"
select select "2025"
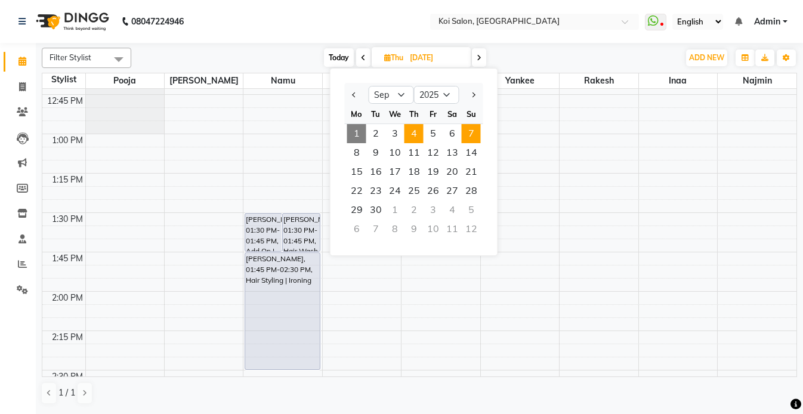
click at [473, 132] on span "7" at bounding box center [471, 133] width 19 height 19
type input "[DATE]"
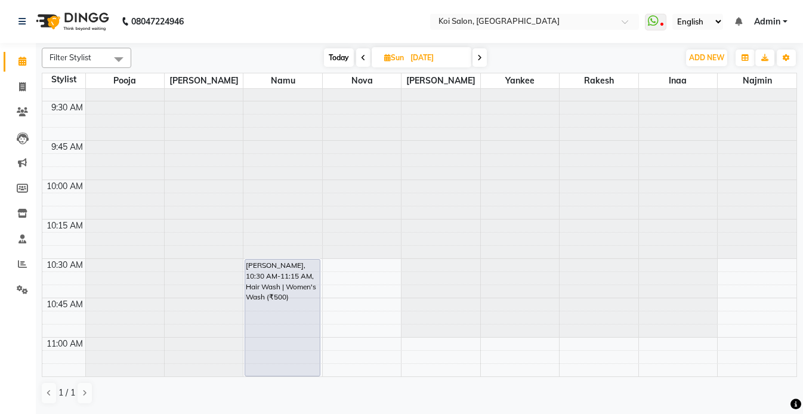
scroll to position [251, 0]
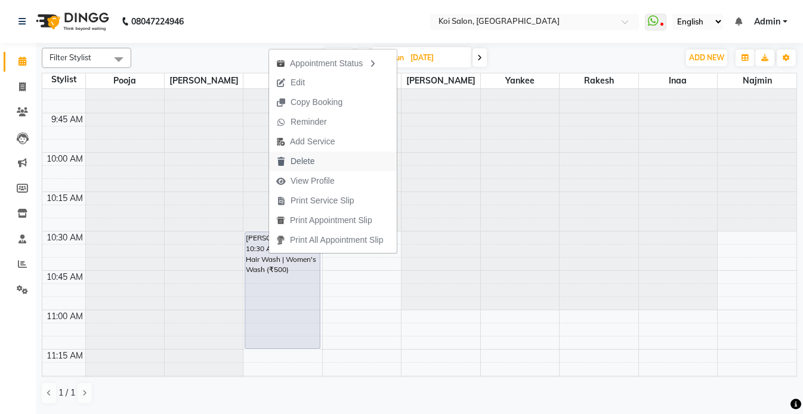
click at [310, 165] on span "Delete" at bounding box center [303, 161] width 24 height 13
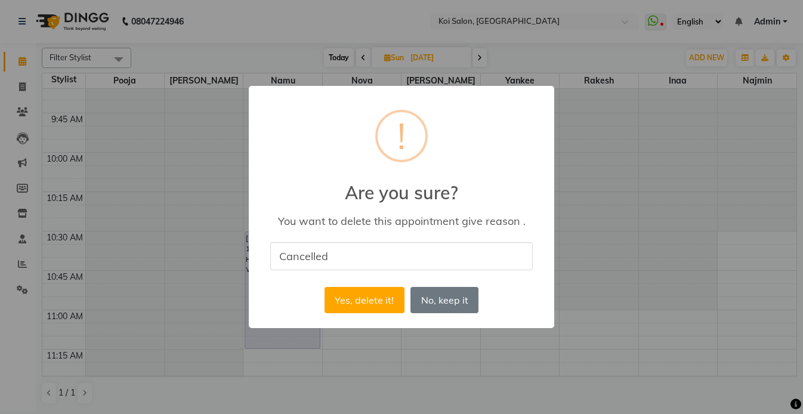
type input "Cancelled"
click at [349, 139] on div "× ! Are you sure? You want to delete this appointment give reason . Cancelled Y…" at bounding box center [401, 207] width 305 height 242
click at [441, 296] on button "No, keep it" at bounding box center [444, 300] width 68 height 26
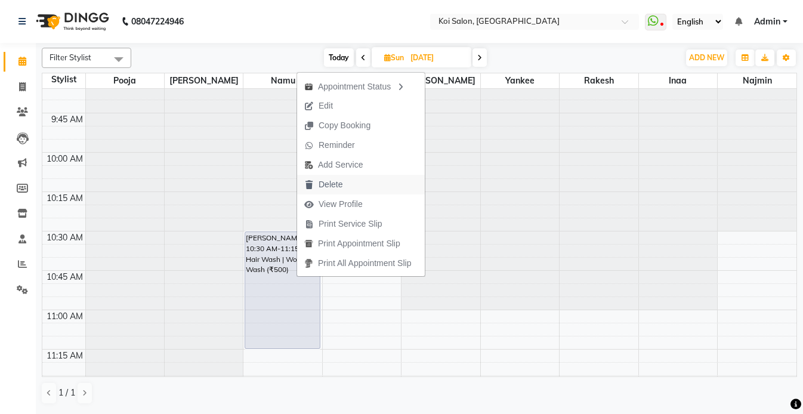
click at [331, 184] on span "Delete" at bounding box center [331, 184] width 24 height 13
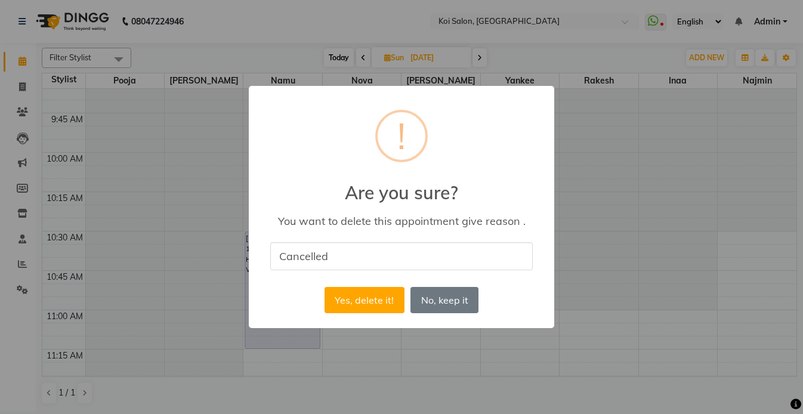
type input "Cancelled"
click at [292, 294] on div "× ! Are you sure? You want to delete this appointment give reason . Cancelled Y…" at bounding box center [401, 207] width 305 height 242
click at [342, 302] on button "Yes, delete it!" at bounding box center [365, 300] width 80 height 26
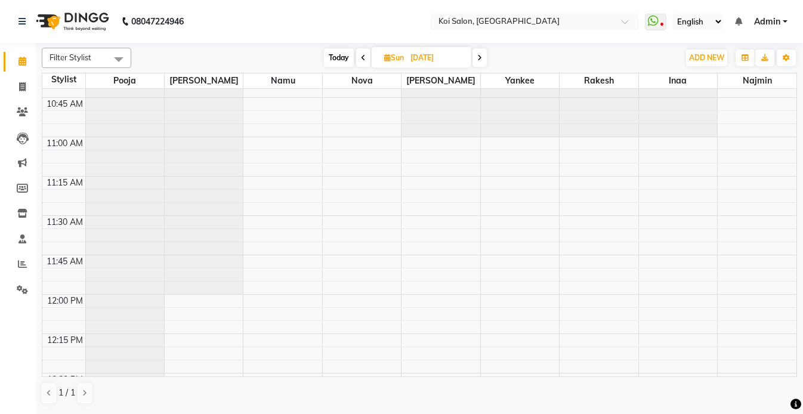
scroll to position [427, 0]
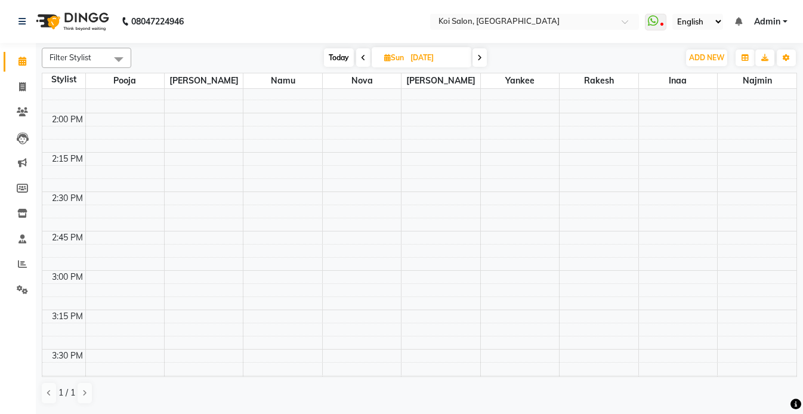
click at [347, 53] on span "Today" at bounding box center [339, 57] width 30 height 18
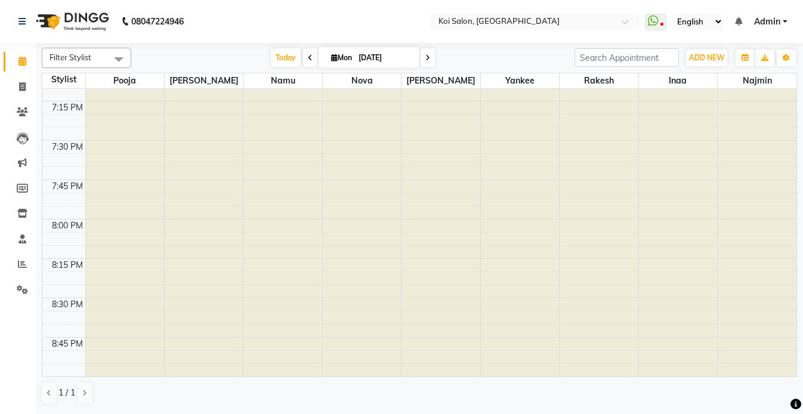
click at [425, 54] on span at bounding box center [428, 57] width 14 height 18
type input "02-09-2025"
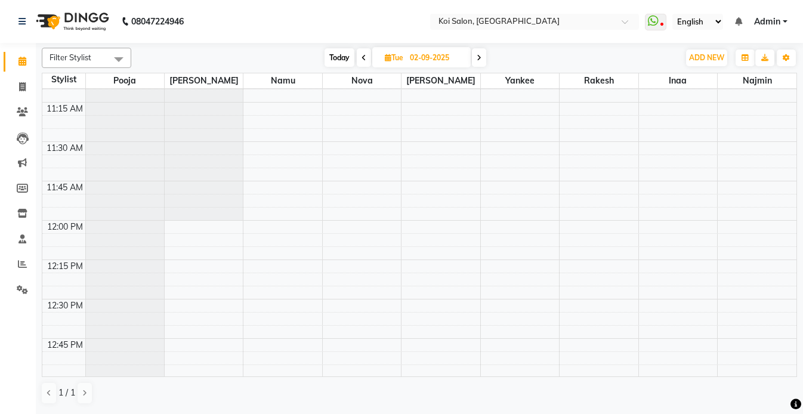
scroll to position [348, 0]
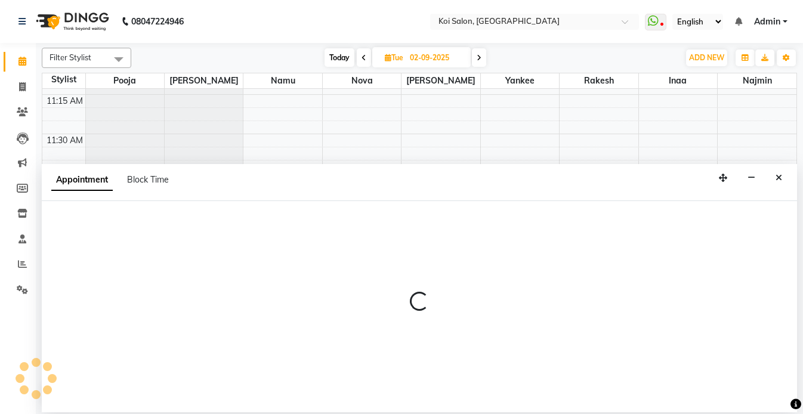
select select "37562"
select select "tentative"
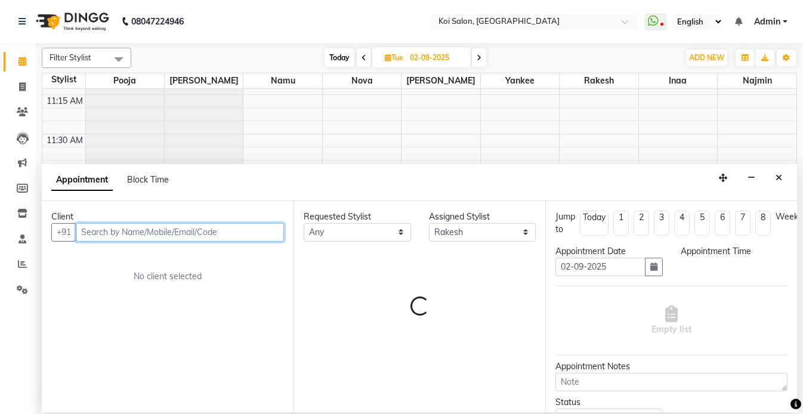
select select "720"
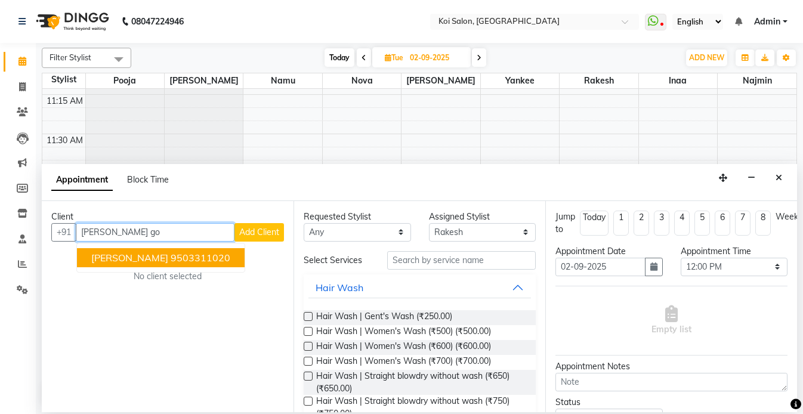
click at [138, 257] on span "[PERSON_NAME]" at bounding box center [129, 258] width 77 height 12
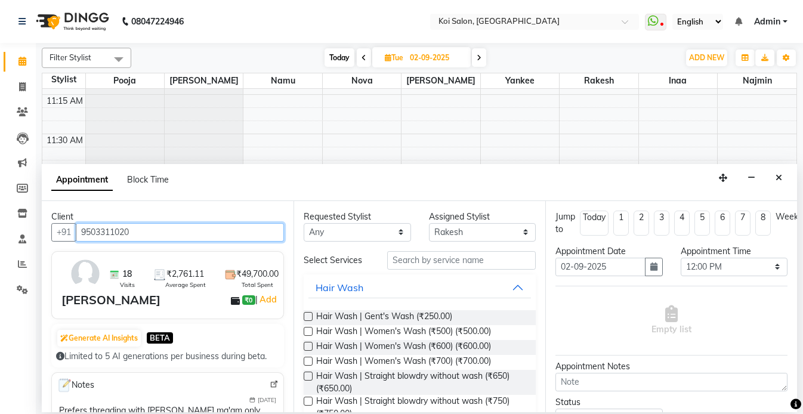
type input "9503311020"
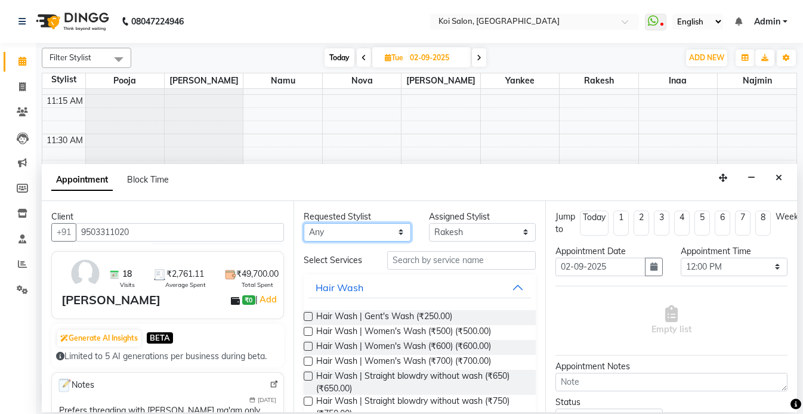
click at [359, 225] on select "Any [PERSON_NAME] Namu Nova Pooja [PERSON_NAME]" at bounding box center [357, 232] width 107 height 18
select select "37562"
click at [304, 223] on select "Any [PERSON_NAME] Namu Nova Pooja [PERSON_NAME]" at bounding box center [357, 232] width 107 height 18
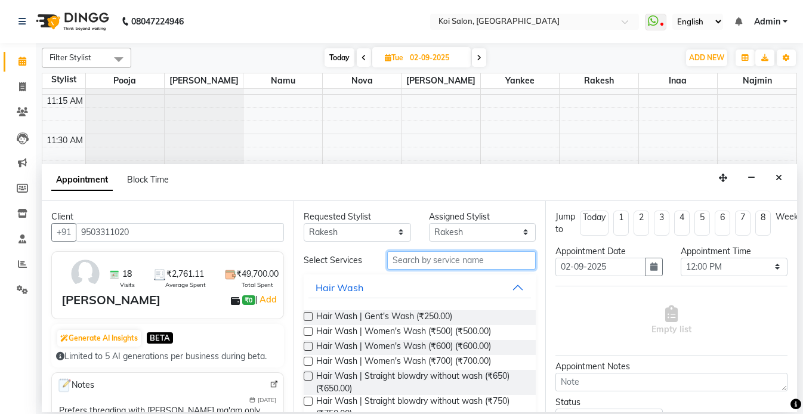
click at [411, 258] on input "text" at bounding box center [461, 260] width 149 height 18
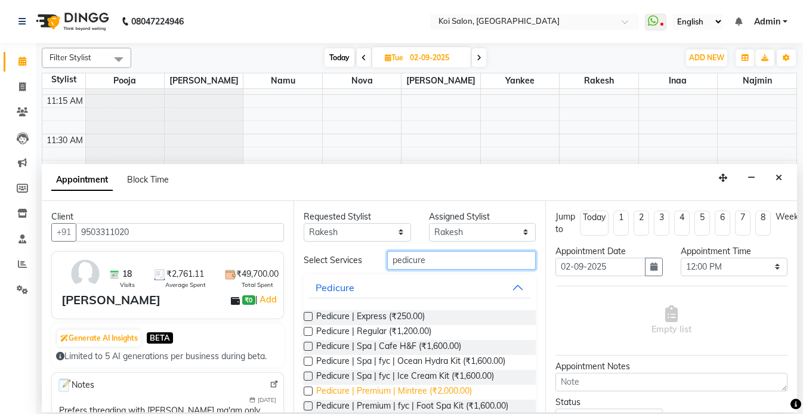
type input "pedicure"
click at [401, 397] on span "Pedicure | Premium | Mintree (₹2,000.00)" at bounding box center [394, 392] width 156 height 15
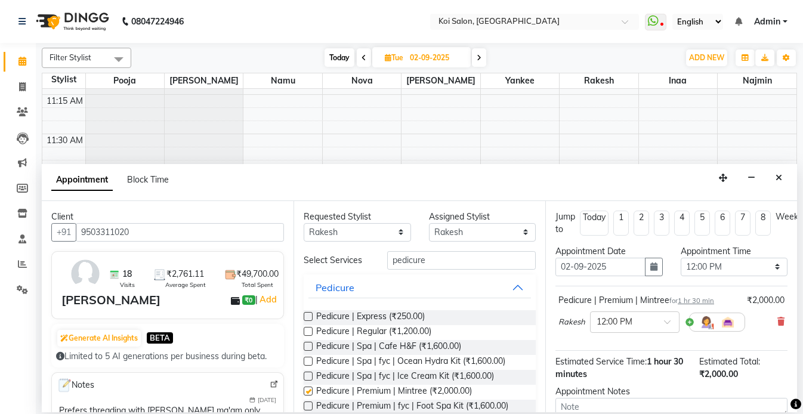
checkbox input "false"
click at [369, 227] on select "Any [PERSON_NAME] Namu Nova Pooja [PERSON_NAME]" at bounding box center [357, 232] width 107 height 18
select select "16513"
click at [304, 223] on select "Any [PERSON_NAME] Namu Nova Pooja [PERSON_NAME]" at bounding box center [357, 232] width 107 height 18
select select "16513"
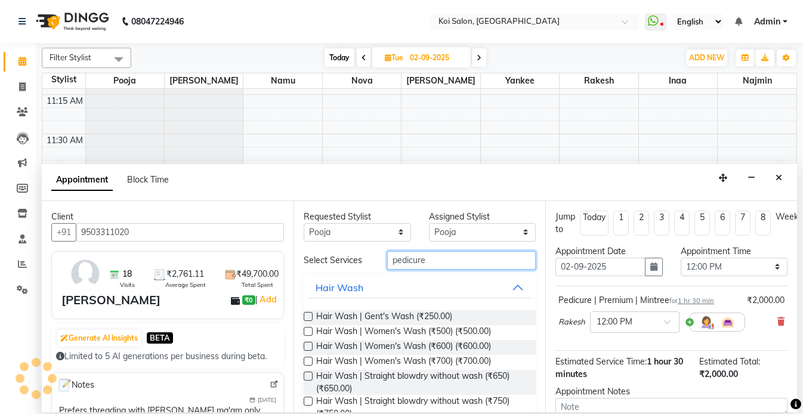
click at [447, 263] on input "pedicure" at bounding box center [461, 260] width 149 height 18
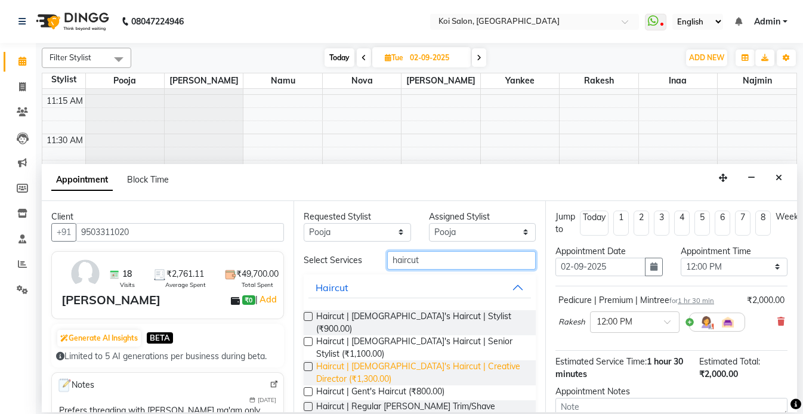
type input "haircut"
click at [446, 360] on span "Haircut | [DEMOGRAPHIC_DATA]'s Haircut | Creative Director (₹1,300.00)" at bounding box center [421, 372] width 210 height 25
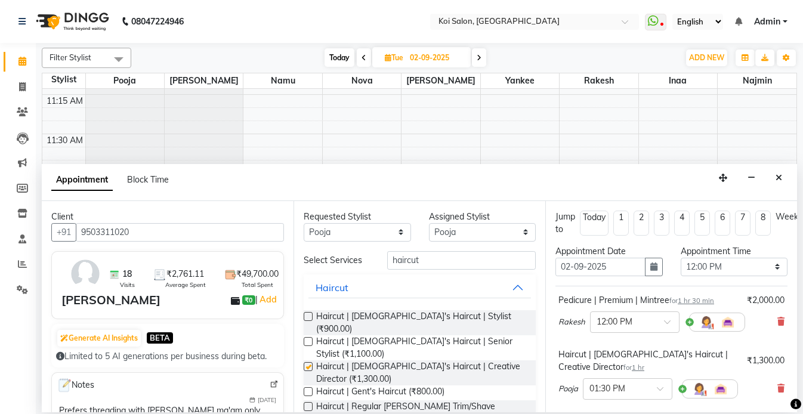
checkbox input "false"
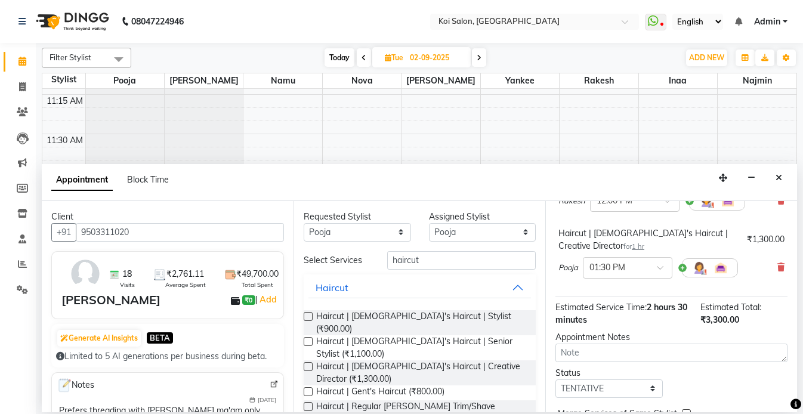
scroll to position [181, 0]
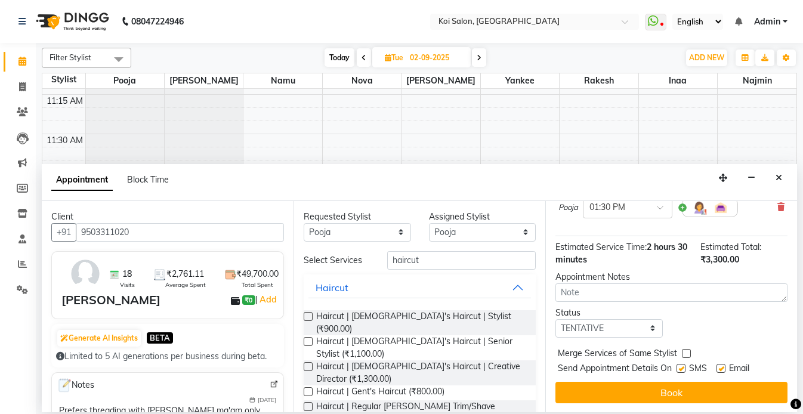
click at [682, 368] on label at bounding box center [680, 368] width 9 height 9
click at [682, 368] on input "checkbox" at bounding box center [680, 370] width 8 height 8
checkbox input "false"
click at [727, 367] on div "Email" at bounding box center [737, 369] width 42 height 15
click at [719, 367] on label at bounding box center [720, 368] width 9 height 9
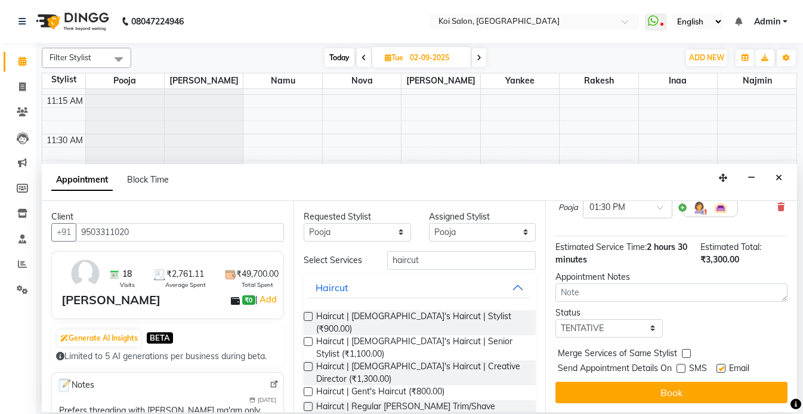
click at [719, 367] on input "checkbox" at bounding box center [720, 370] width 8 height 8
checkbox input "false"
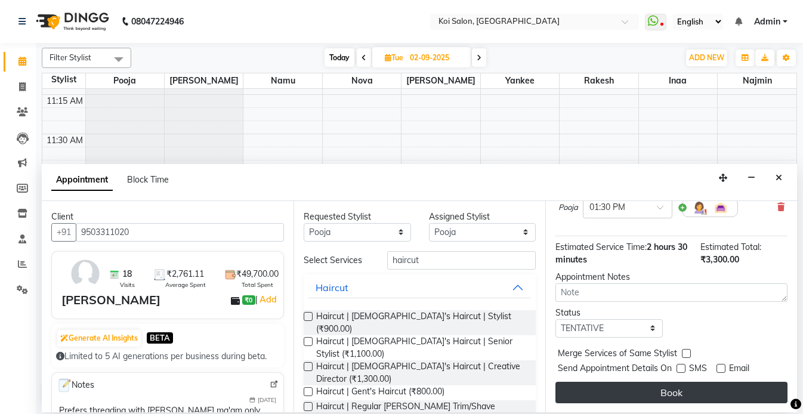
click at [718, 394] on button "Book" at bounding box center [671, 392] width 232 height 21
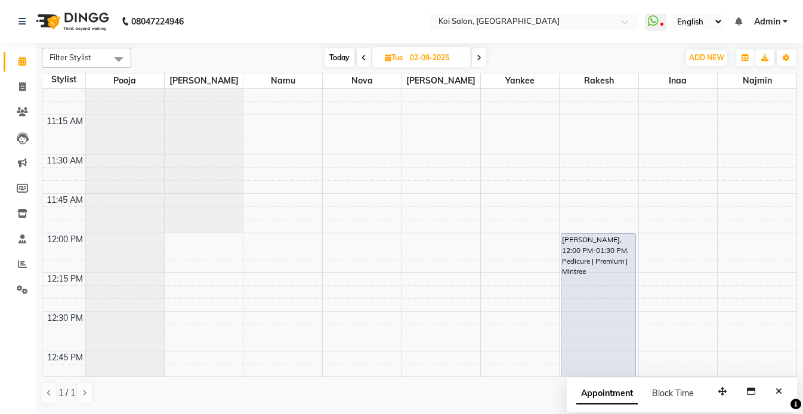
scroll to position [325, 0]
click at [780, 395] on icon "Close" at bounding box center [779, 391] width 7 height 8
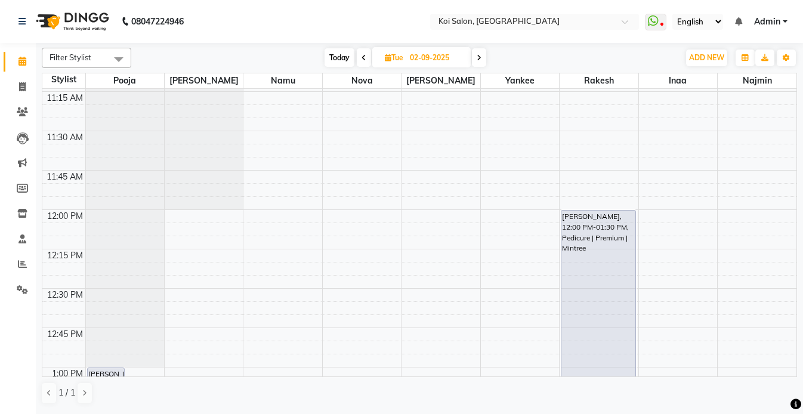
scroll to position [346, 0]
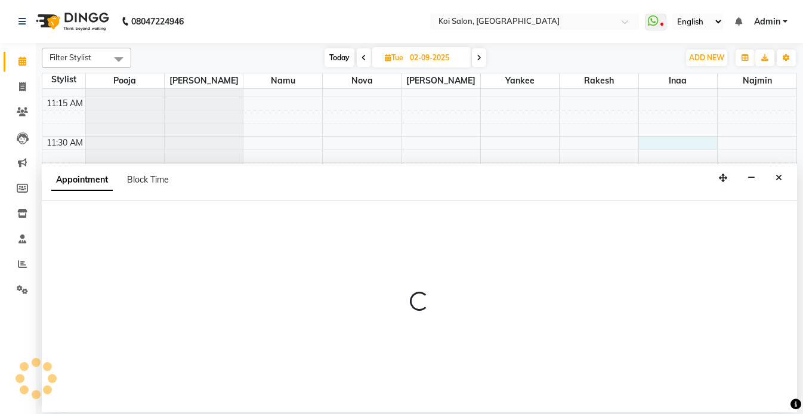
select select "44730"
select select "690"
select select "tentative"
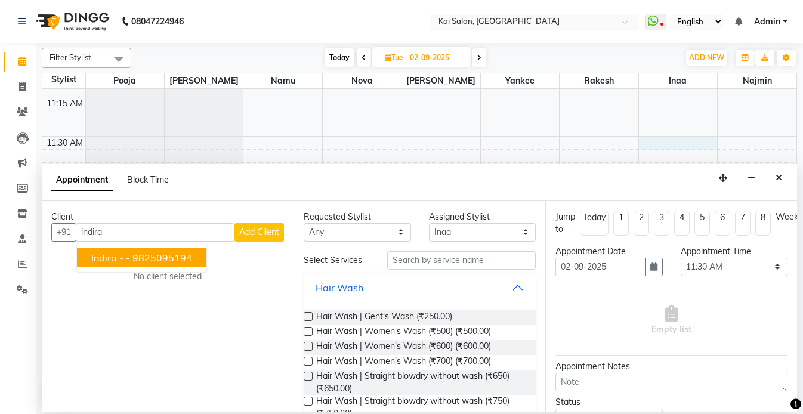
click at [166, 258] on ngb-highlight "9825095194" at bounding box center [162, 258] width 60 height 12
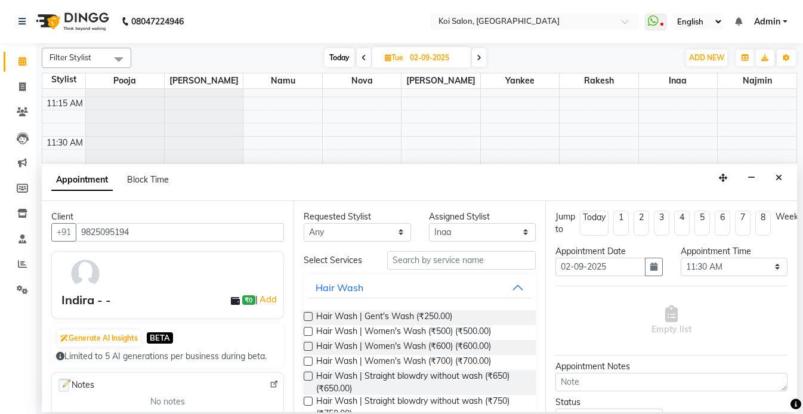
type input "9825095194"
click at [458, 255] on input "text" at bounding box center [461, 260] width 149 height 18
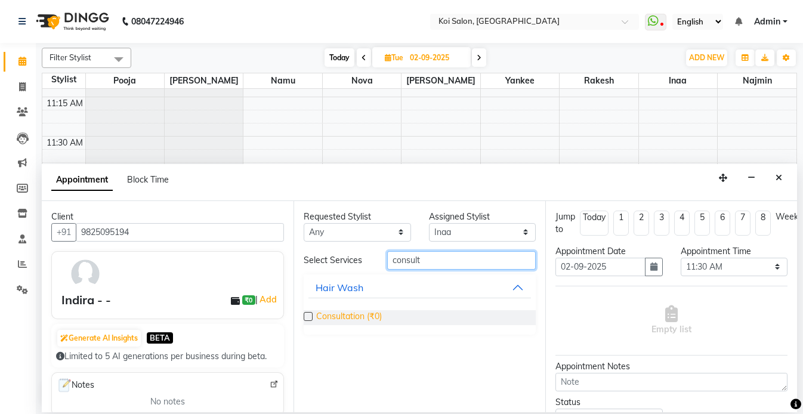
type input "consult"
click at [347, 316] on span "Consultation (₹0)" at bounding box center [349, 317] width 66 height 15
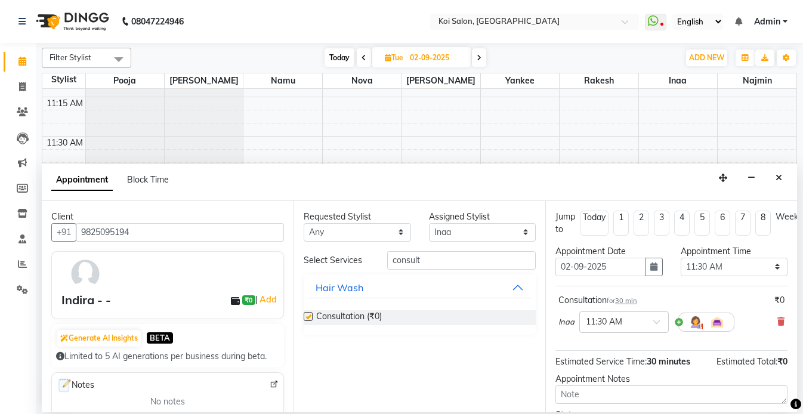
checkbox input "false"
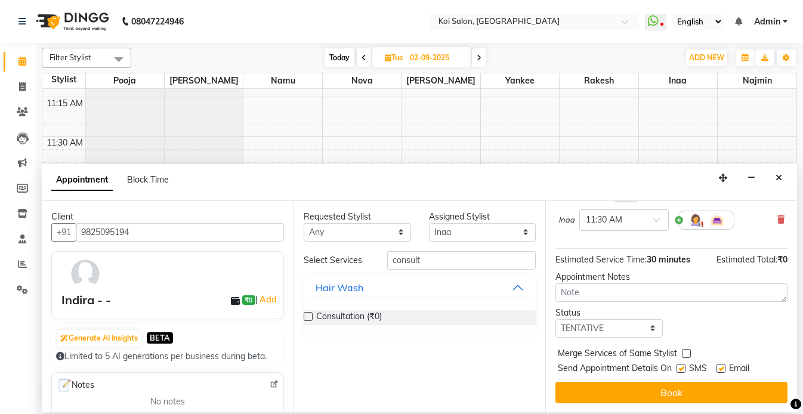
click at [681, 372] on div at bounding box center [680, 370] width 8 height 13
click at [679, 370] on label at bounding box center [680, 368] width 9 height 9
click at [679, 370] on input "checkbox" at bounding box center [680, 370] width 8 height 8
checkbox input "false"
click at [722, 366] on label at bounding box center [720, 368] width 9 height 9
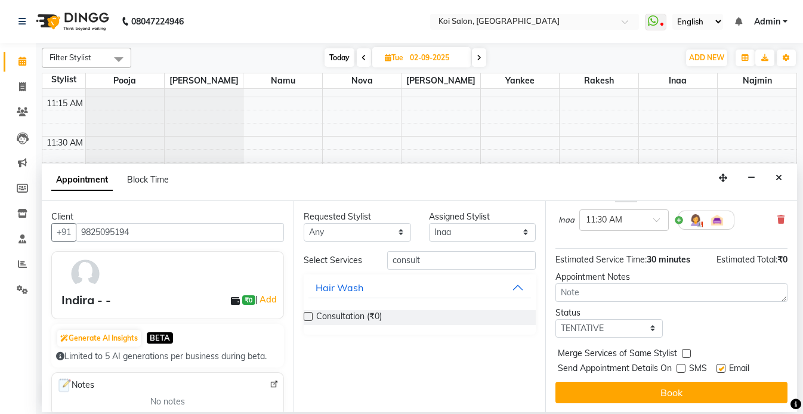
click at [722, 366] on input "checkbox" at bounding box center [720, 370] width 8 height 8
checkbox input "false"
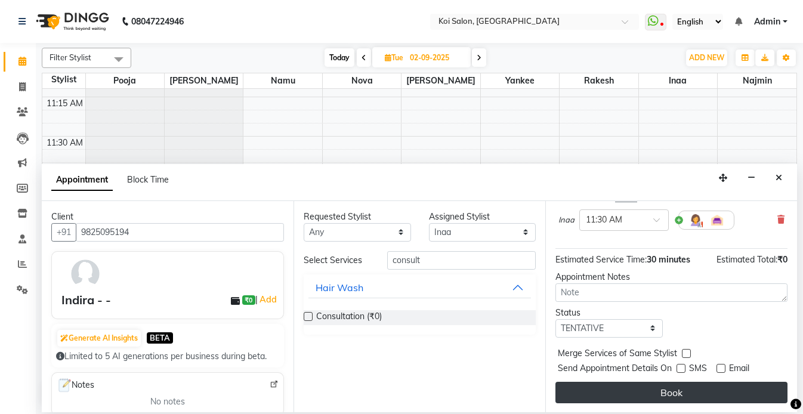
click at [710, 393] on button "Book" at bounding box center [671, 392] width 232 height 21
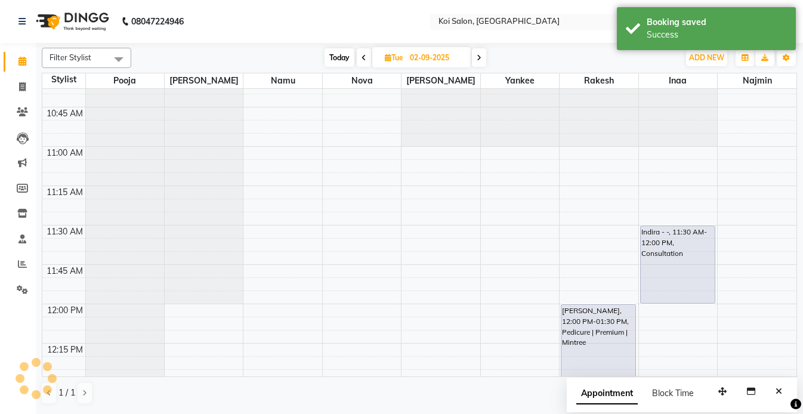
scroll to position [242, 0]
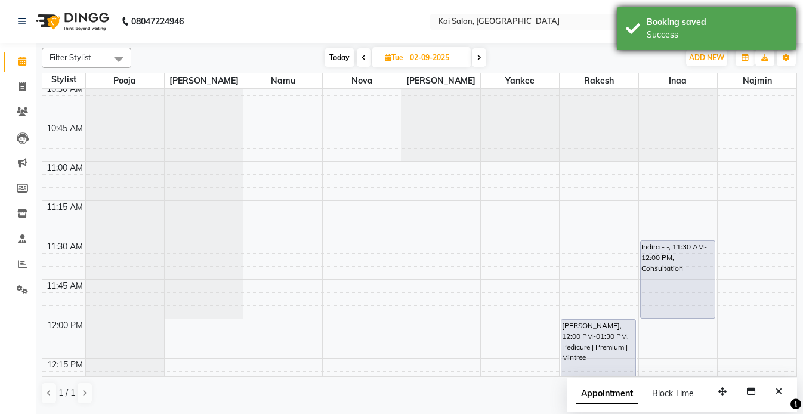
click at [659, 18] on div "Booking saved" at bounding box center [717, 22] width 140 height 13
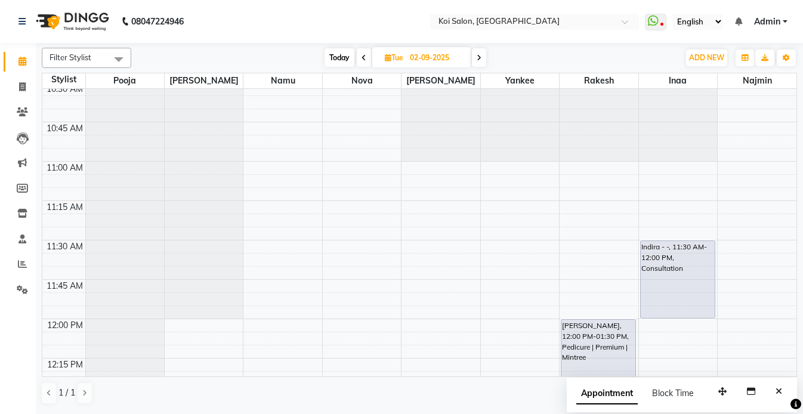
click at [779, 392] on icon "Close" at bounding box center [779, 391] width 7 height 8
select select "37562"
select select "tentative"
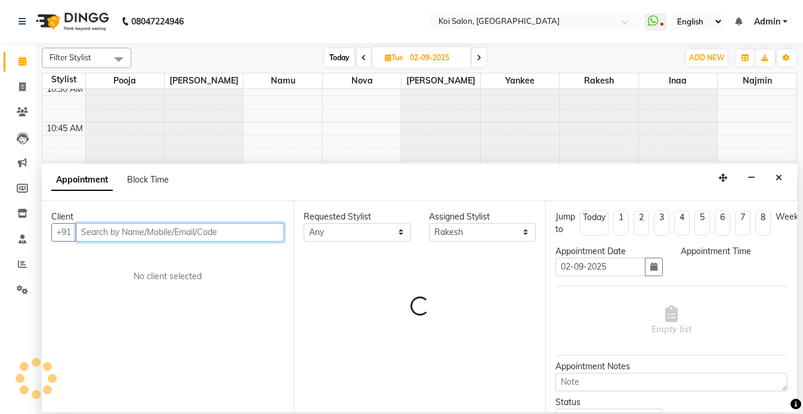
select select "690"
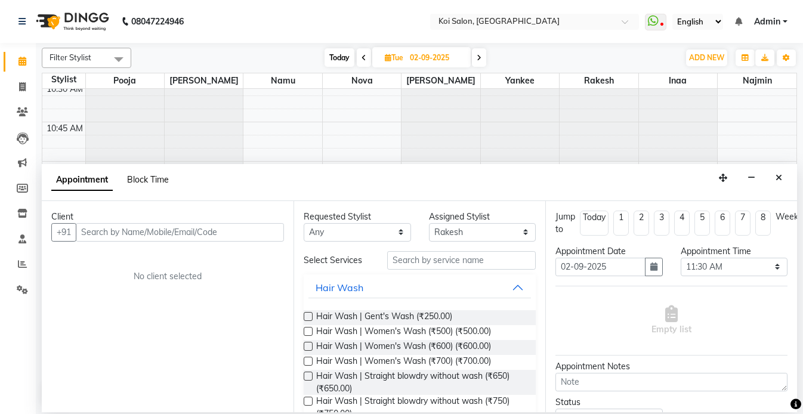
click at [136, 182] on span "Block Time" at bounding box center [148, 179] width 42 height 11
select select "37562"
select select "690"
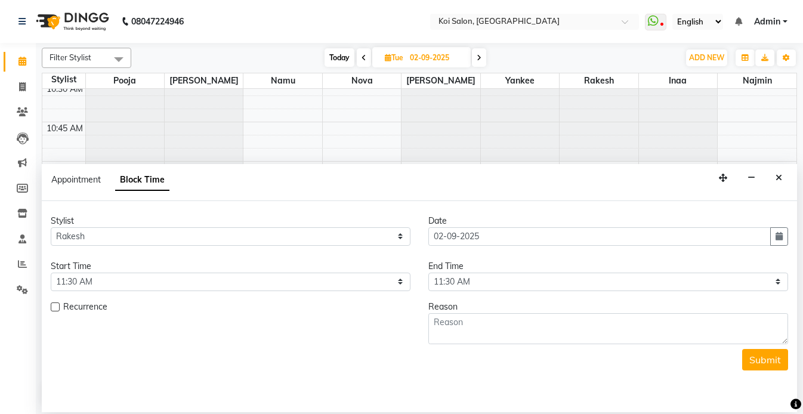
scroll to position [1602, 0]
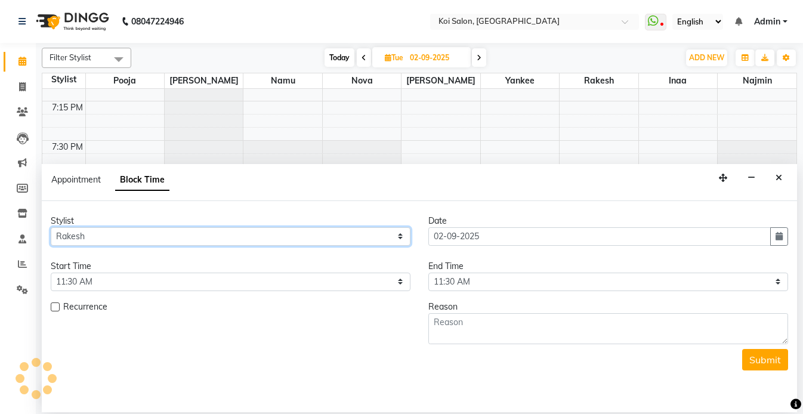
click at [119, 237] on select "Select [PERSON_NAME] Namu Nova Pooja [PERSON_NAME]" at bounding box center [231, 236] width 360 height 18
select select "44730"
click at [51, 227] on select "Select [PERSON_NAME] Namu Nova Pooja [PERSON_NAME]" at bounding box center [231, 236] width 360 height 18
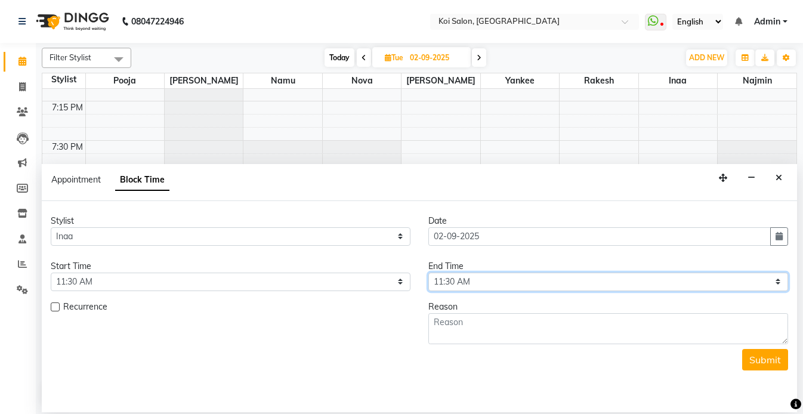
click at [458, 276] on select "Select 10:00 AM 10:15 AM 10:30 AM 10:45 AM 11:00 AM 11:15 AM 11:30 AM 11:45 AM …" at bounding box center [608, 282] width 360 height 18
select select "720"
click at [428, 273] on select "Select 10:00 AM 10:15 AM 10:30 AM 10:45 AM 11:00 AM 11:15 AM 11:30 AM 11:45 AM …" at bounding box center [608, 282] width 360 height 18
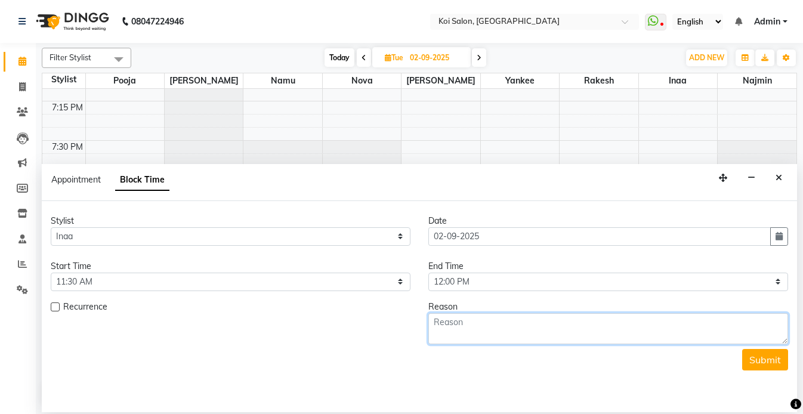
click at [487, 333] on textarea at bounding box center [608, 328] width 360 height 31
type textarea "Indira might do [MEDICAL_DATA] [DATE] itself."
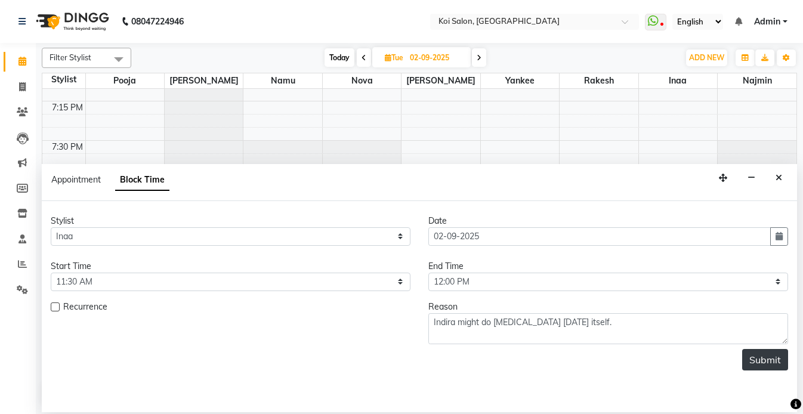
click at [770, 364] on button "Submit" at bounding box center [765, 359] width 46 height 21
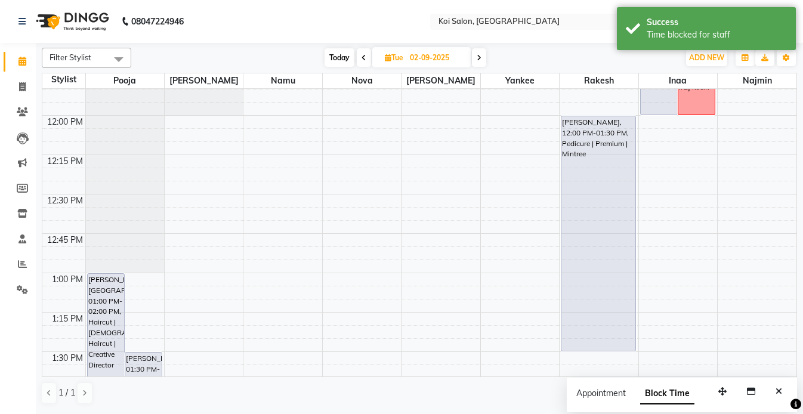
scroll to position [274, 0]
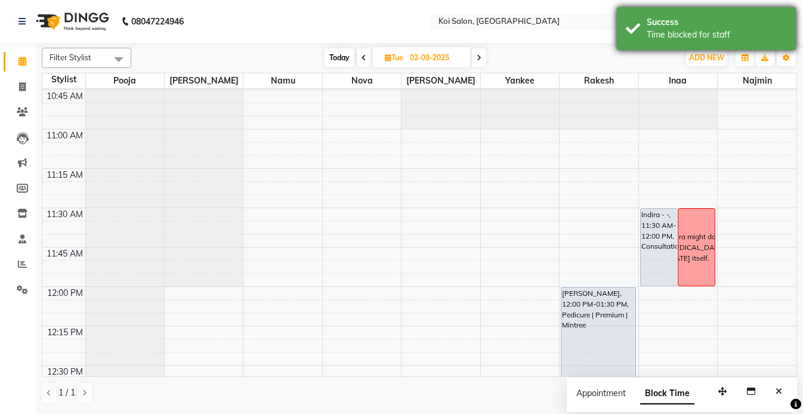
click at [676, 32] on div "Time blocked for staff" at bounding box center [717, 35] width 140 height 13
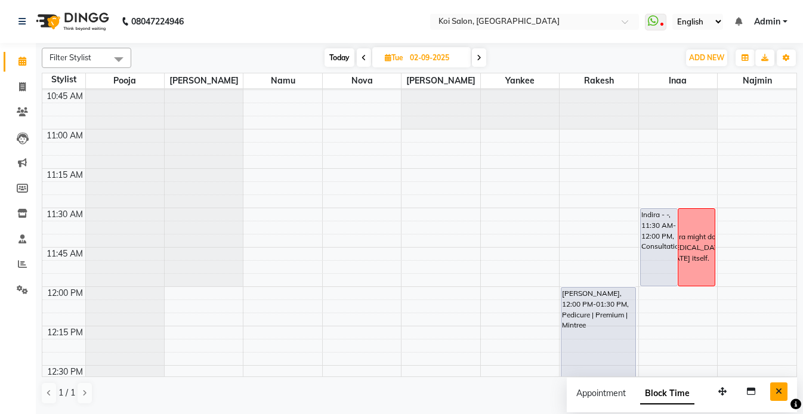
click at [777, 394] on icon "Close" at bounding box center [779, 391] width 7 height 8
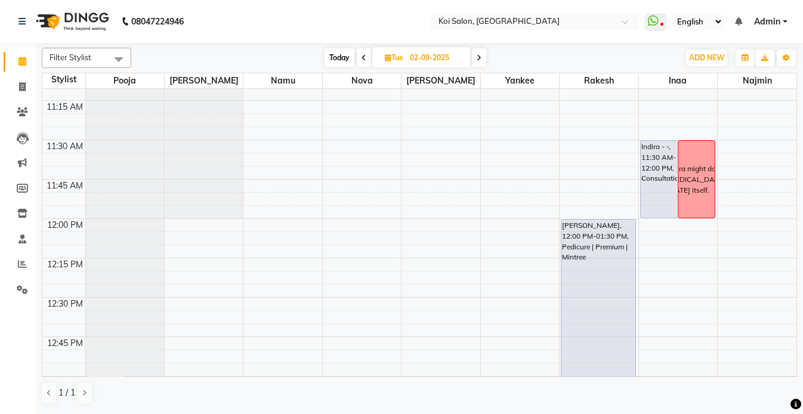
scroll to position [350, 0]
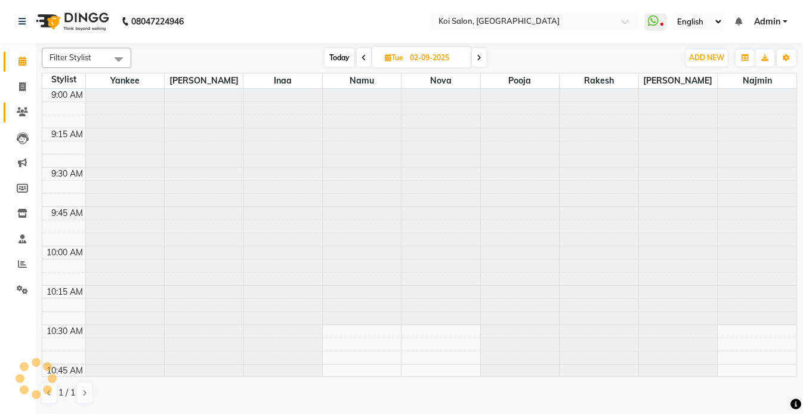
click at [20, 113] on icon at bounding box center [22, 111] width 11 height 9
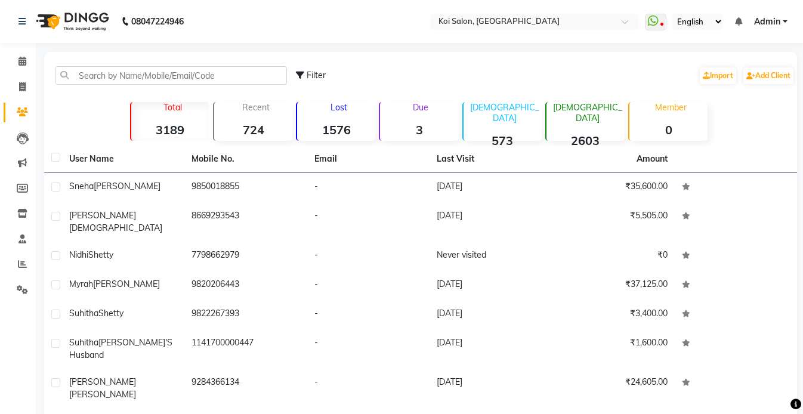
click at [119, 85] on div "Filter Import Add Client" at bounding box center [421, 76] width 748 height 38
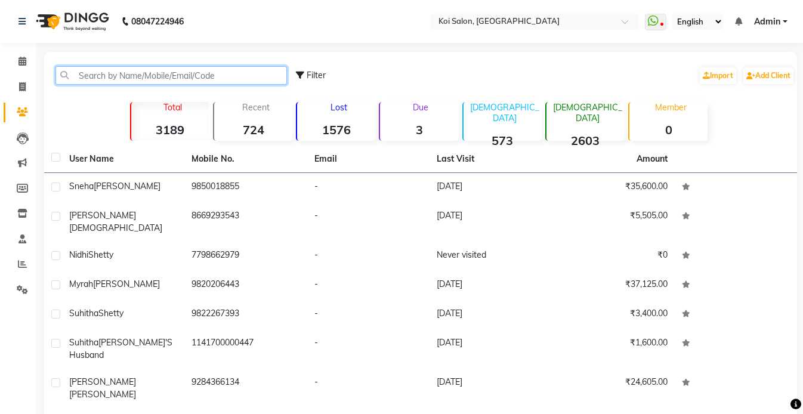
click at [115, 76] on input "text" at bounding box center [170, 75] width 231 height 18
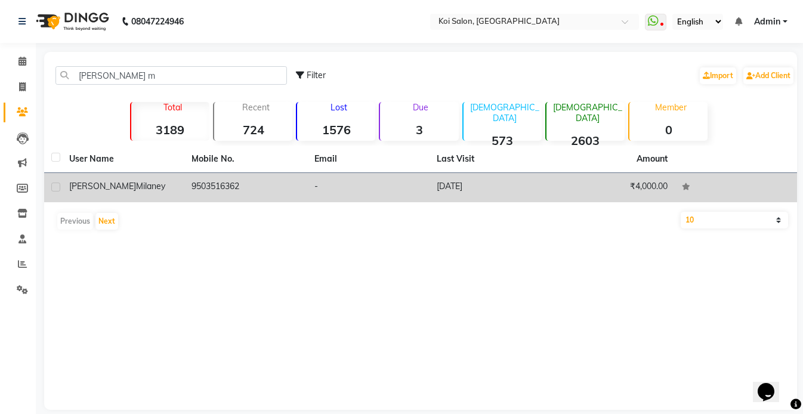
click at [151, 187] on div "Anmol Milaney" at bounding box center [123, 186] width 108 height 13
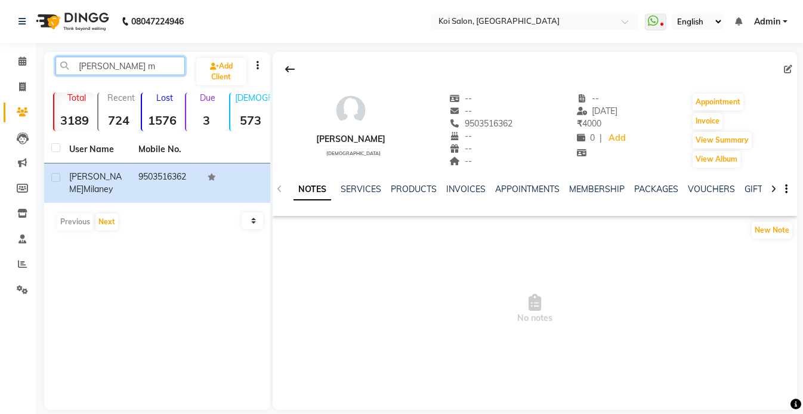
click at [140, 63] on input "[PERSON_NAME] m" at bounding box center [119, 66] width 129 height 18
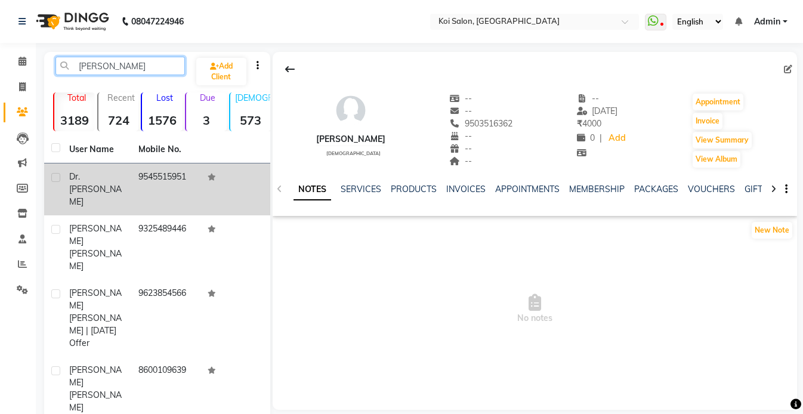
type input "[PERSON_NAME]"
click at [132, 180] on td "9545515951" at bounding box center [165, 189] width 69 height 52
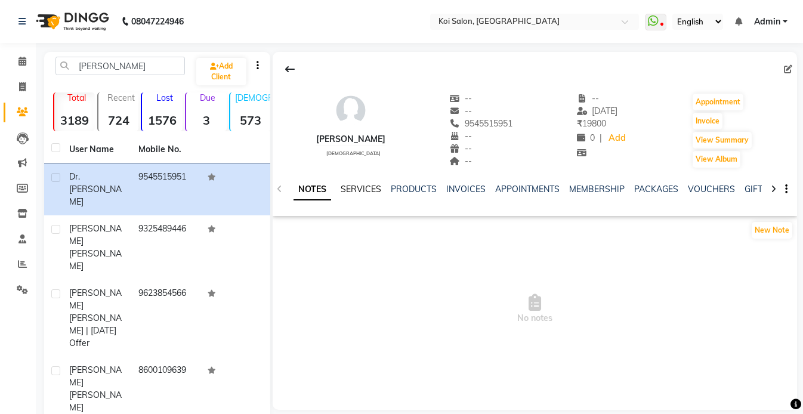
click at [362, 189] on link "SERVICES" at bounding box center [361, 189] width 41 height 11
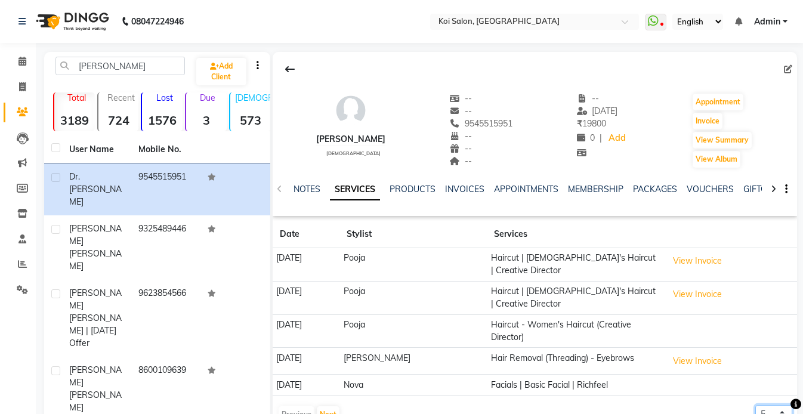
click at [775, 405] on select "5 10 50 100 500" at bounding box center [773, 414] width 37 height 18
select select "500"
click at [755, 405] on select "5 10 50 100 500" at bounding box center [773, 414] width 37 height 18
click at [304, 187] on link "NOTES" at bounding box center [307, 189] width 27 height 11
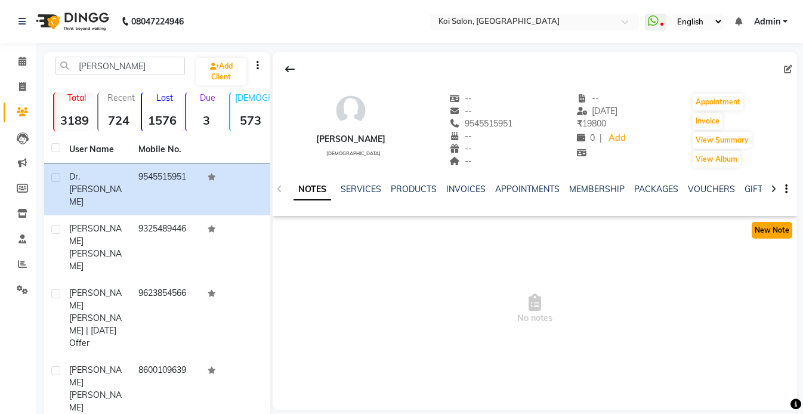
click at [774, 231] on button "New Note" at bounding box center [772, 230] width 41 height 17
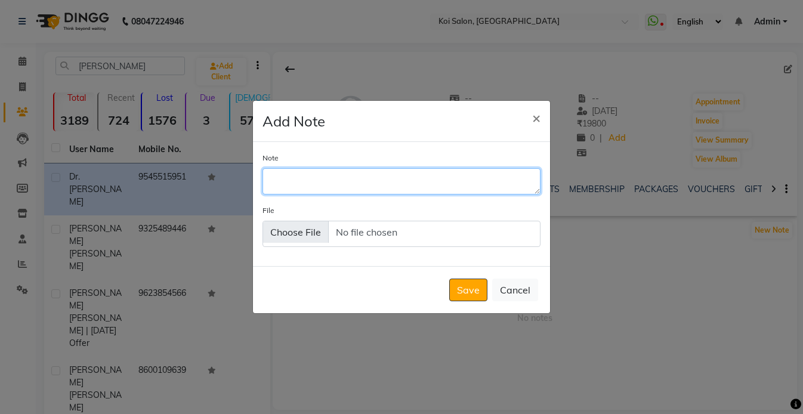
click at [336, 178] on textarea "Note" at bounding box center [401, 181] width 278 height 26
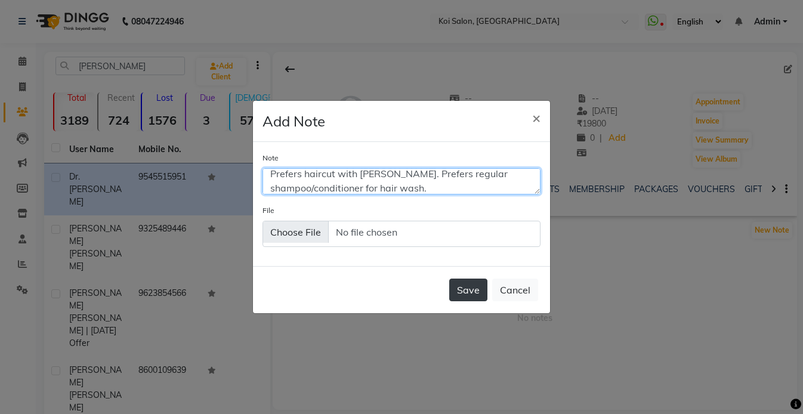
type textarea "Prefers haircut with Pooja. Prefers regular shampoo/conditioner for hair wash."
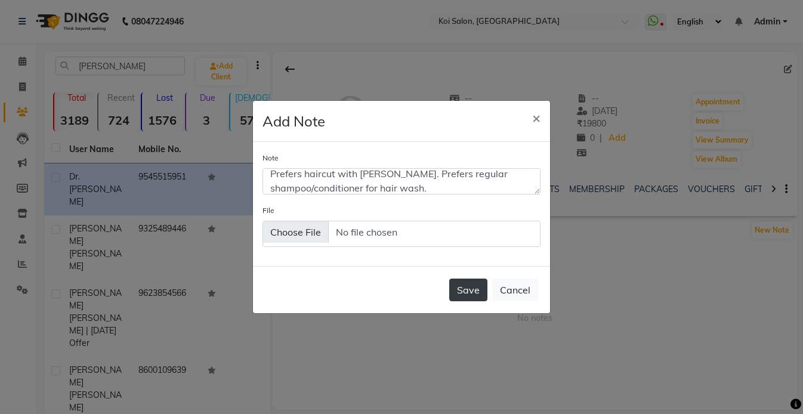
click at [456, 293] on button "Save" at bounding box center [468, 290] width 38 height 23
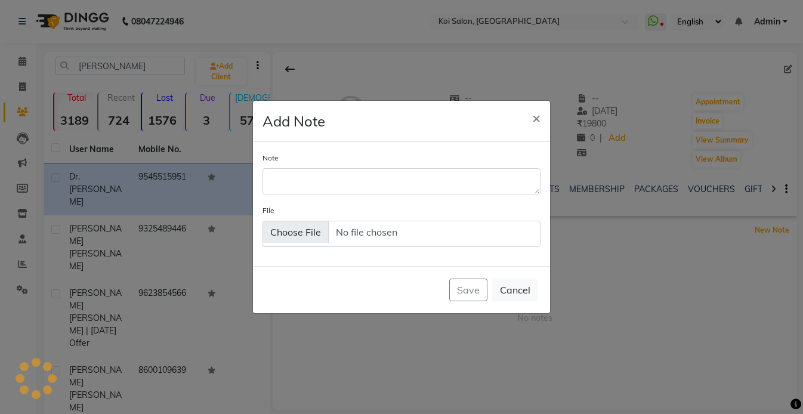
scroll to position [0, 0]
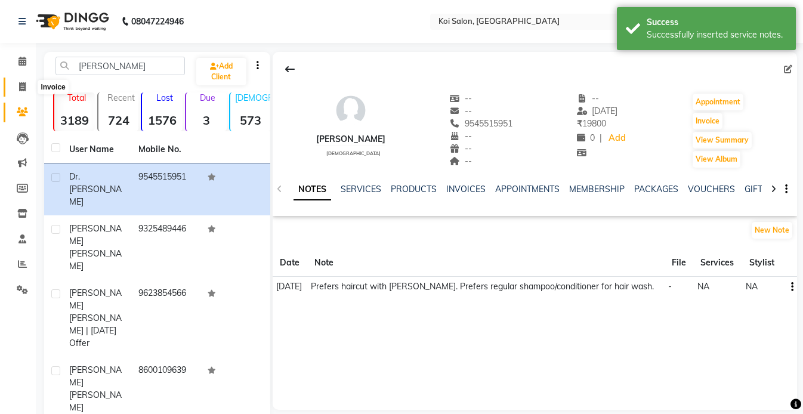
click at [14, 89] on span at bounding box center [22, 88] width 21 height 14
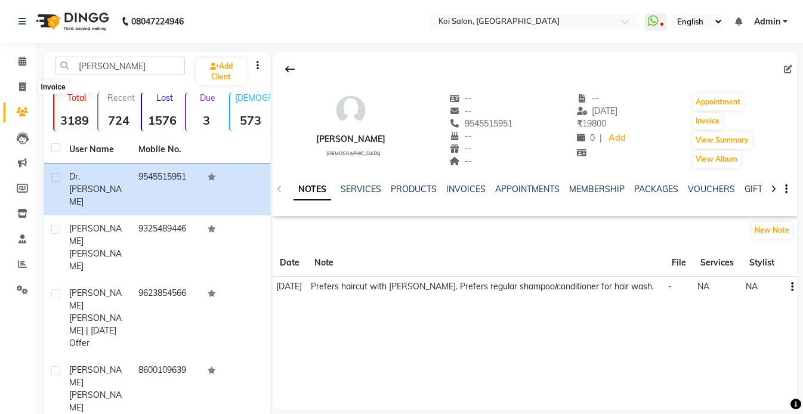
select select "6717"
select select "service"
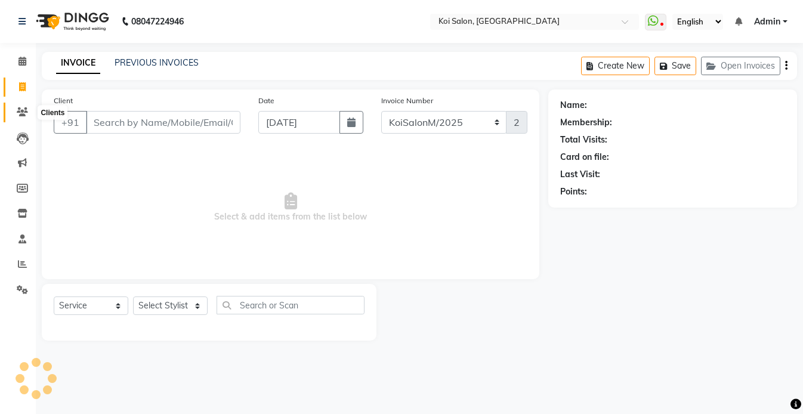
click at [23, 115] on icon at bounding box center [22, 111] width 11 height 9
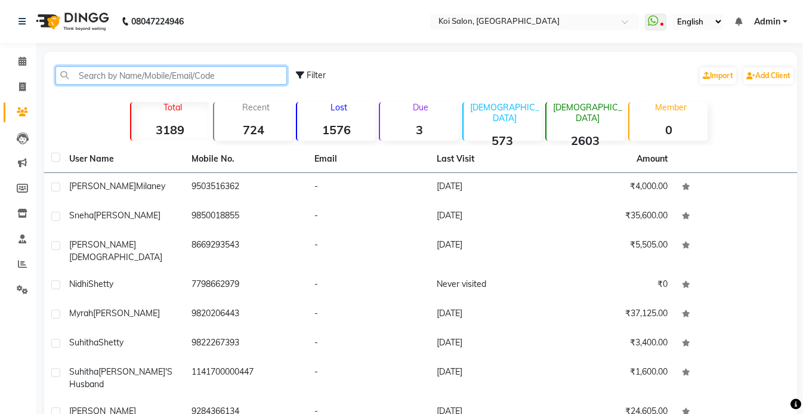
click at [118, 76] on input "text" at bounding box center [170, 75] width 231 height 18
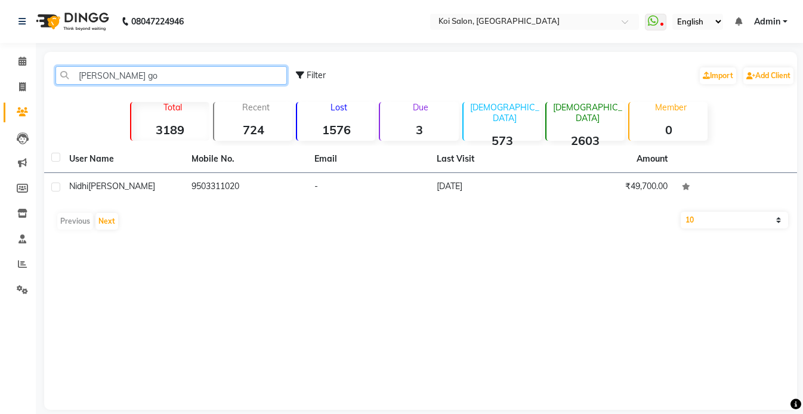
type input "[PERSON_NAME] go"
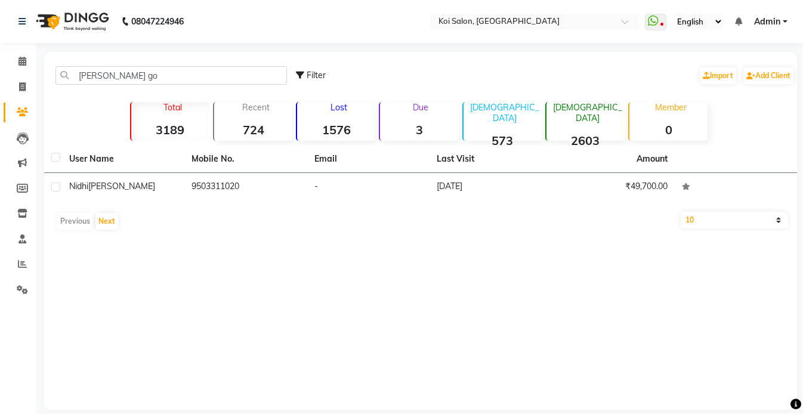
click at [122, 205] on div "User Name Mobile No. Email Last Visit Amount Nidhi Godiyal 9503311020 - 13-07-2…" at bounding box center [420, 191] width 753 height 90
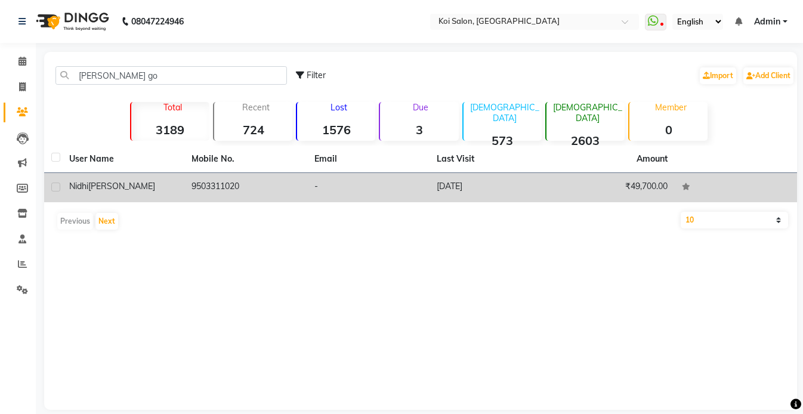
click at [121, 189] on div "Nidhi Godiyal" at bounding box center [123, 186] width 108 height 13
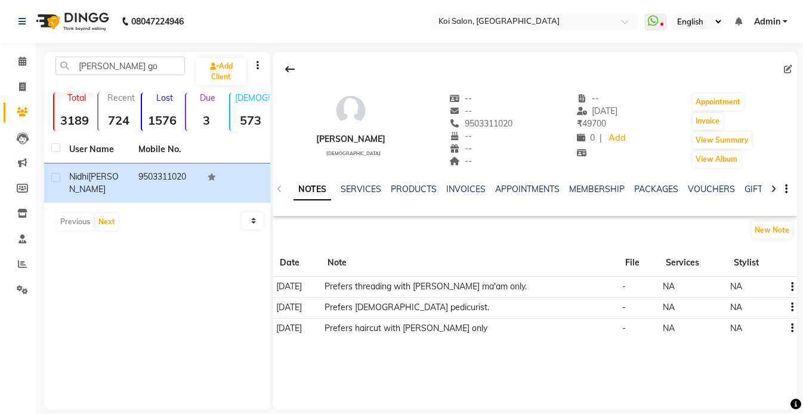
click at [791, 329] on icon "button" at bounding box center [792, 328] width 2 height 1
click at [771, 328] on div "Edit" at bounding box center [763, 328] width 19 height 15
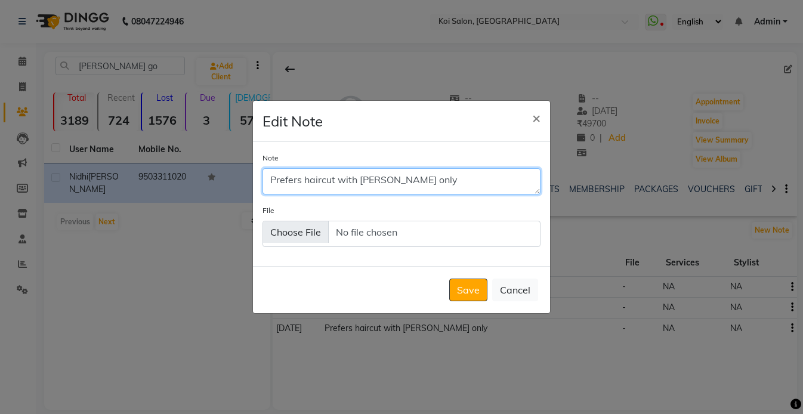
click at [459, 184] on textarea "Prefers haircut with Pooja only" at bounding box center [401, 181] width 278 height 26
type textarea "Prefers haircut with Pooja only."
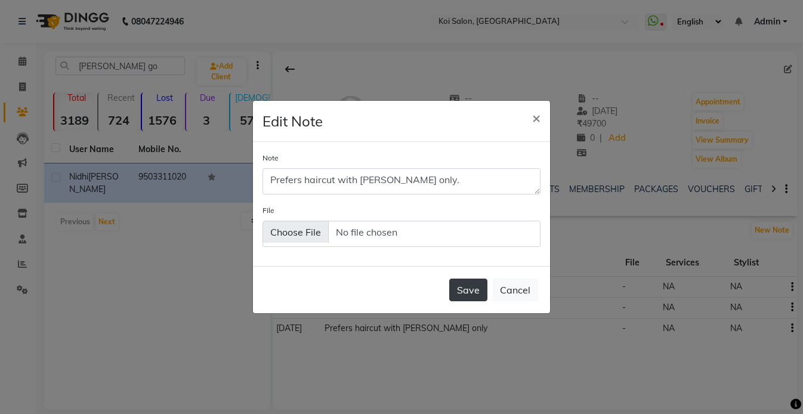
click at [474, 293] on button "Save" at bounding box center [468, 290] width 38 height 23
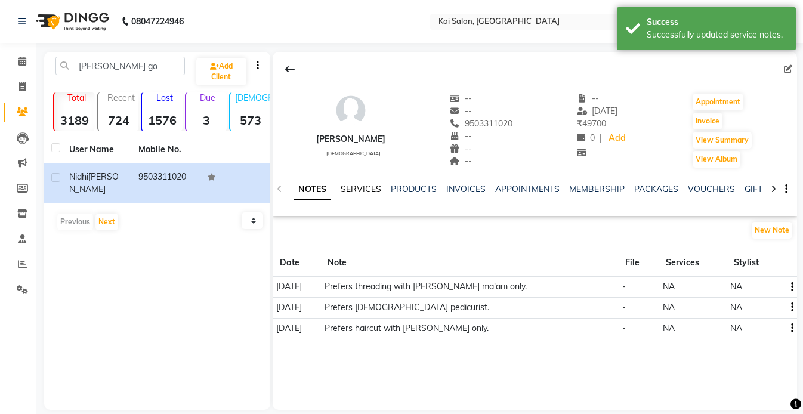
click at [353, 189] on link "SERVICES" at bounding box center [361, 189] width 41 height 11
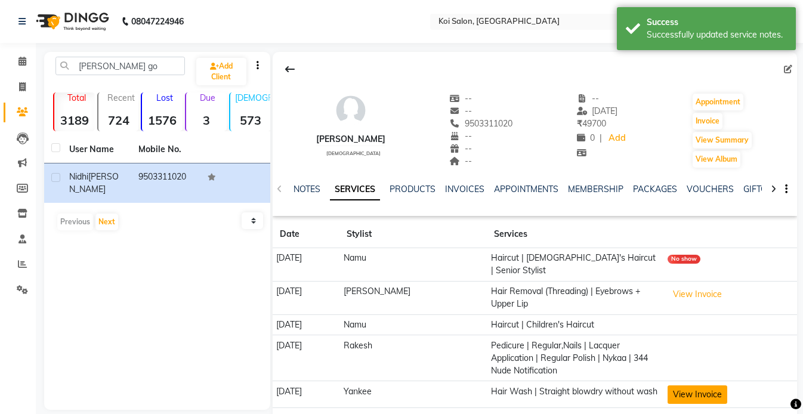
scroll to position [20, 0]
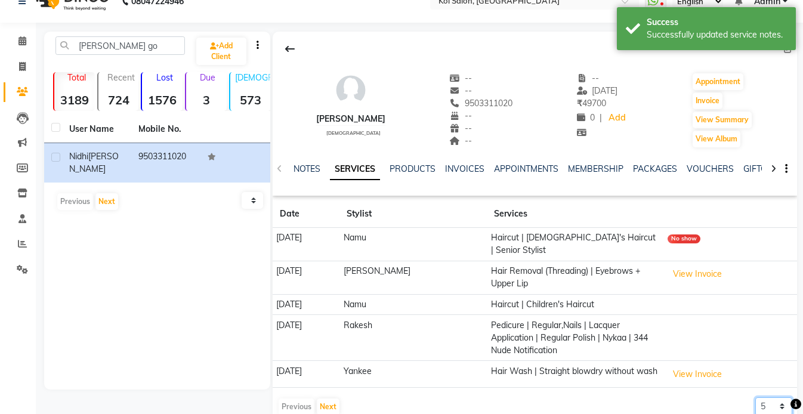
click at [768, 397] on select "5 10 50 100 500" at bounding box center [773, 406] width 37 height 18
select select "500"
click at [755, 397] on select "5 10 50 100 500" at bounding box center [773, 406] width 37 height 18
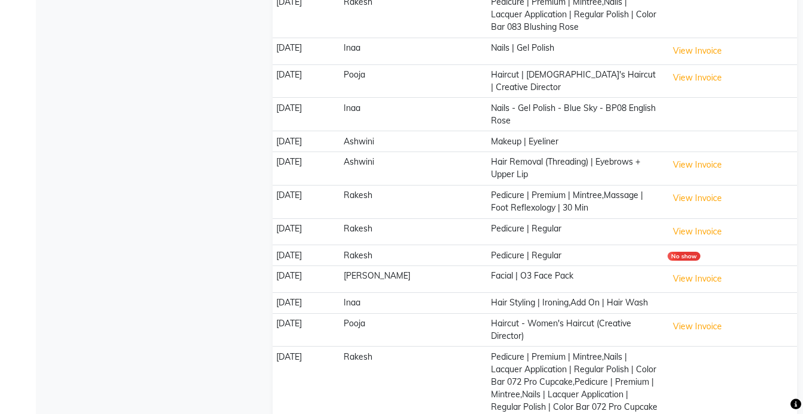
scroll to position [0, 0]
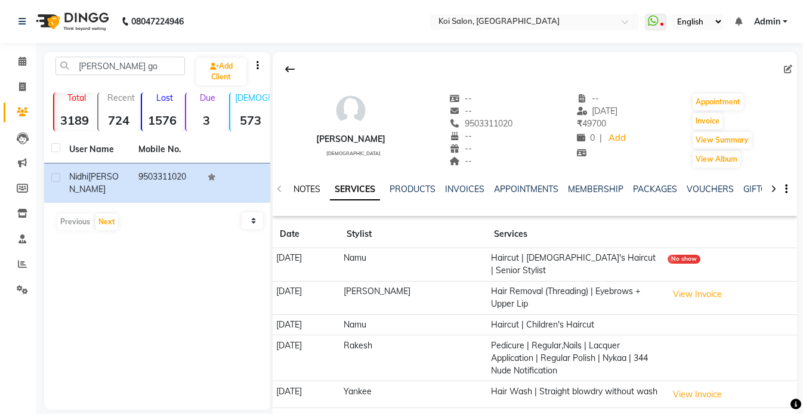
click at [304, 191] on link "NOTES" at bounding box center [307, 189] width 27 height 11
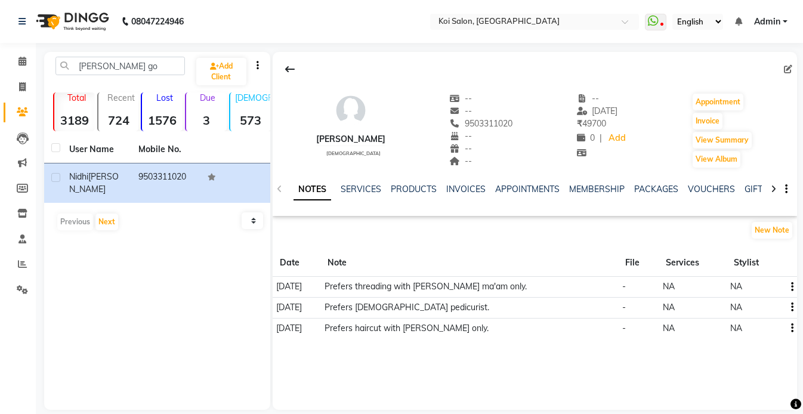
click at [787, 327] on button "button" at bounding box center [789, 328] width 7 height 13
click at [768, 326] on div "Edit" at bounding box center [763, 328] width 19 height 15
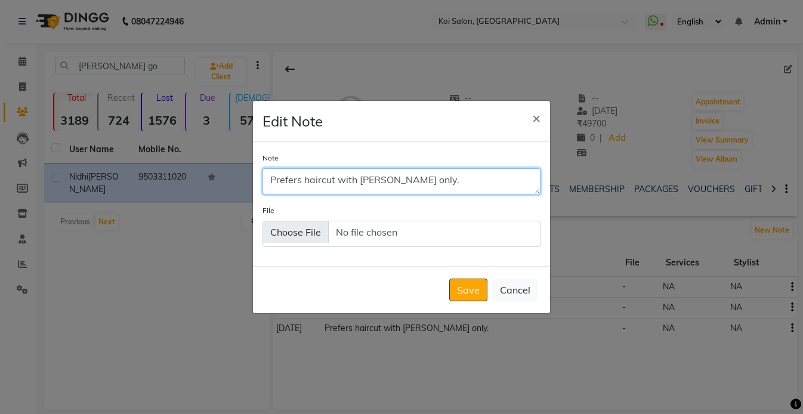
click at [456, 189] on textarea "Prefers haircut with Pooja only." at bounding box center [401, 181] width 278 height 26
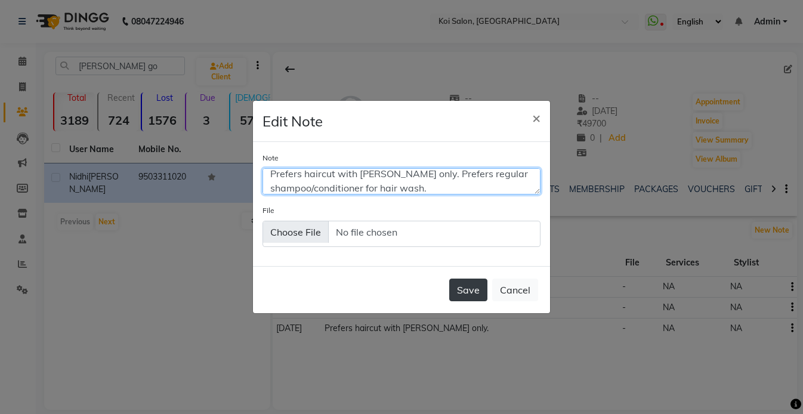
type textarea "Prefers haircut with [PERSON_NAME] only. Prefers regular shampoo/conditioner fo…"
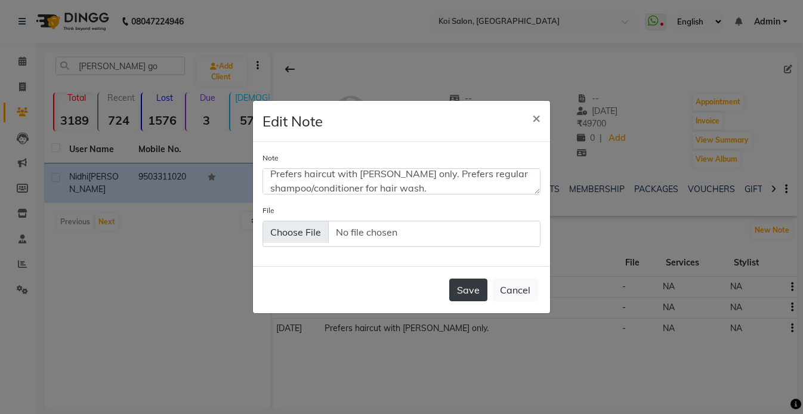
click at [483, 285] on button "Save" at bounding box center [468, 290] width 38 height 23
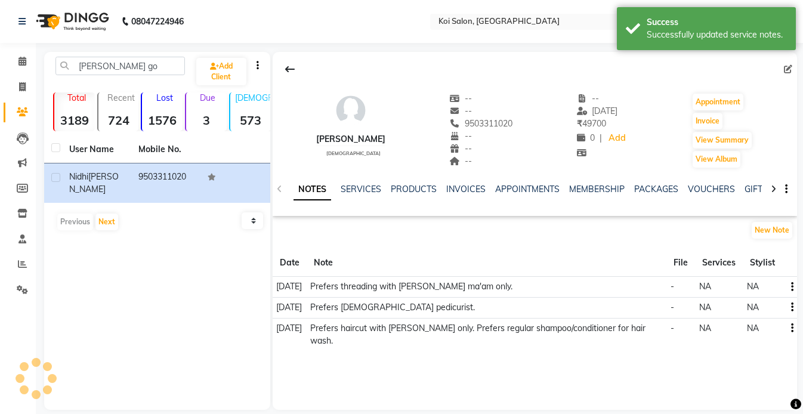
scroll to position [0, 0]
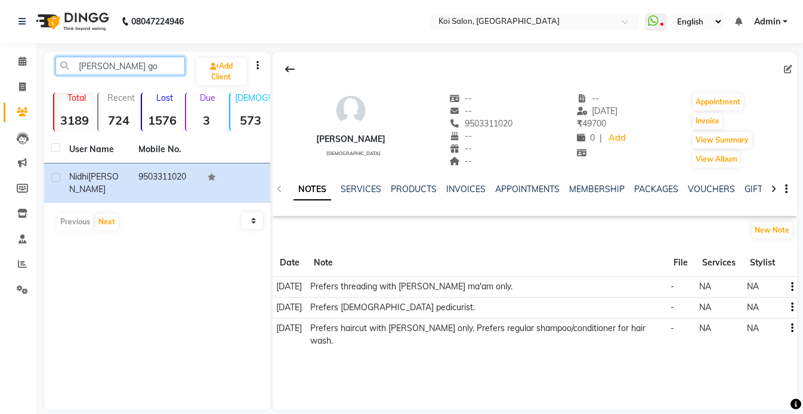
click at [149, 70] on input "[PERSON_NAME] go" at bounding box center [119, 66] width 129 height 18
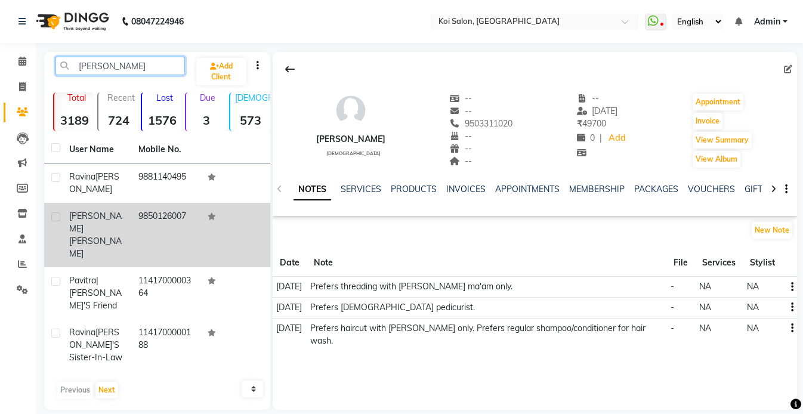
type input "[PERSON_NAME]"
click at [115, 218] on td "Rhea Bithar" at bounding box center [96, 235] width 69 height 64
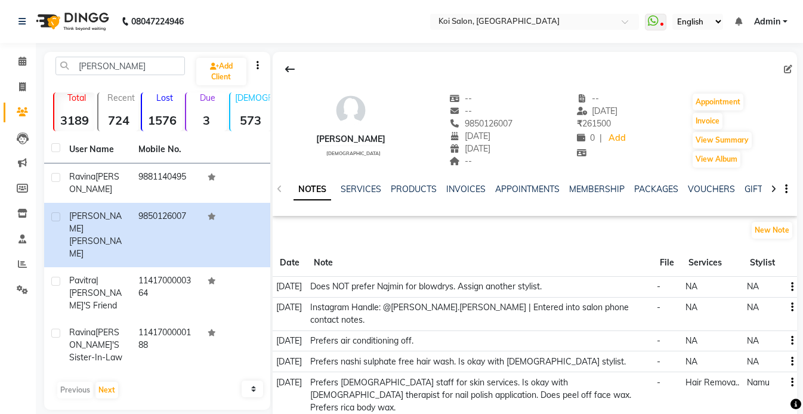
scroll to position [36, 0]
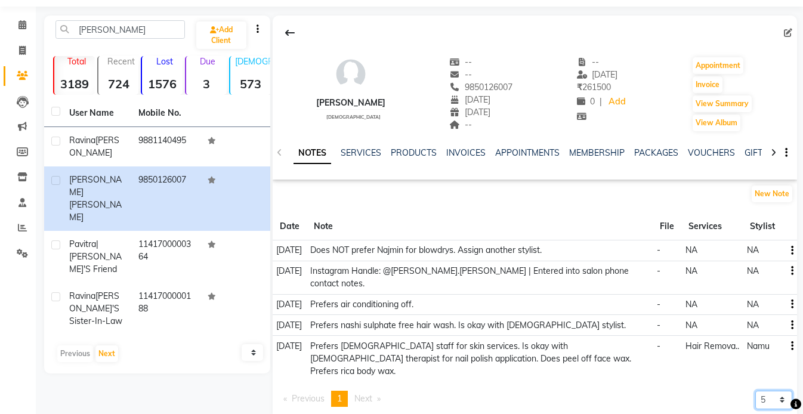
click at [767, 391] on select "5 10 50 100 500" at bounding box center [773, 400] width 37 height 18
select select "500"
click at [755, 391] on select "5 10 50 100 500" at bounding box center [773, 400] width 37 height 18
click at [789, 268] on button "button" at bounding box center [789, 271] width 7 height 13
click at [770, 268] on div "Edit" at bounding box center [763, 271] width 19 height 15
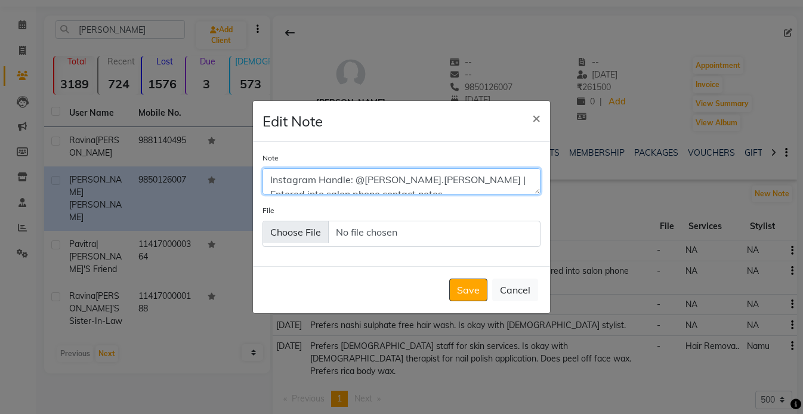
click at [421, 178] on textarea "Instagram Handle: @[PERSON_NAME].[PERSON_NAME] | Entered into salon phone conta…" at bounding box center [401, 181] width 278 height 26
type textarea "Instagram Handle: @rhea.bithar. Entered into salon phone contact notes."
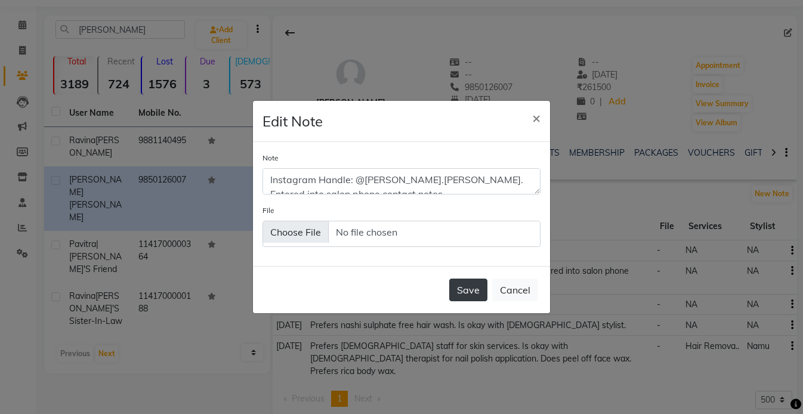
click at [464, 294] on button "Save" at bounding box center [468, 290] width 38 height 23
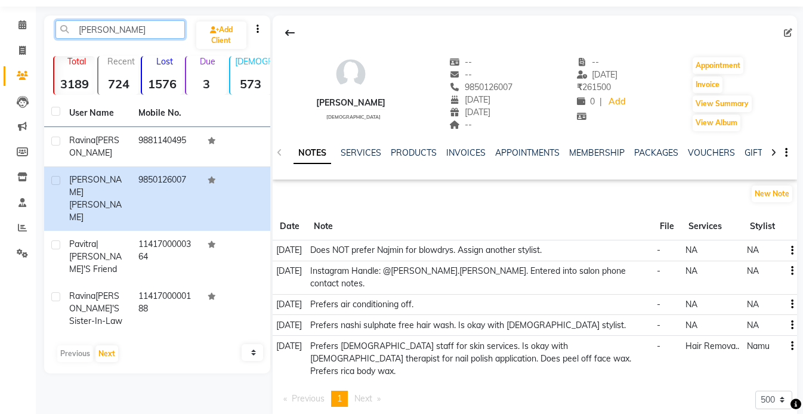
click at [120, 32] on input "[PERSON_NAME]" at bounding box center [119, 29] width 129 height 18
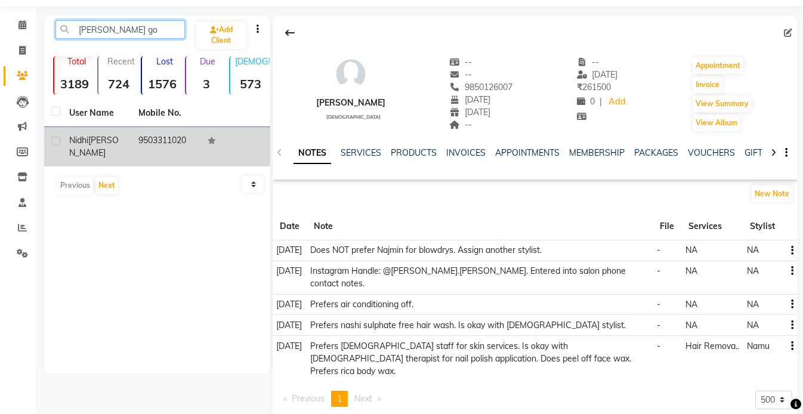
type input "[PERSON_NAME] go"
click at [114, 150] on td "Nidhi Godiyal" at bounding box center [96, 146] width 69 height 39
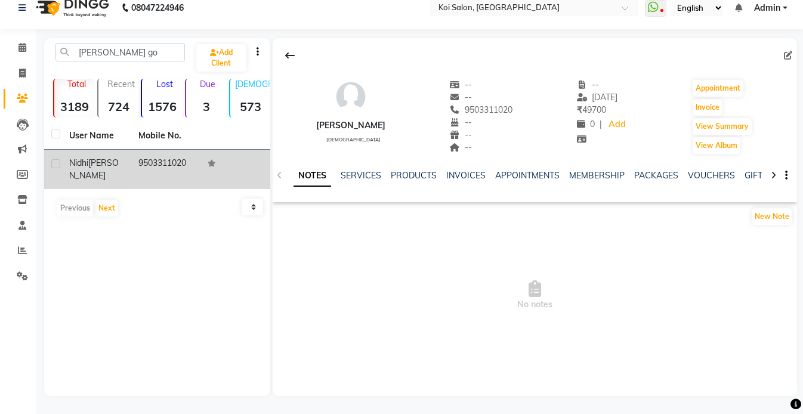
scroll to position [14, 0]
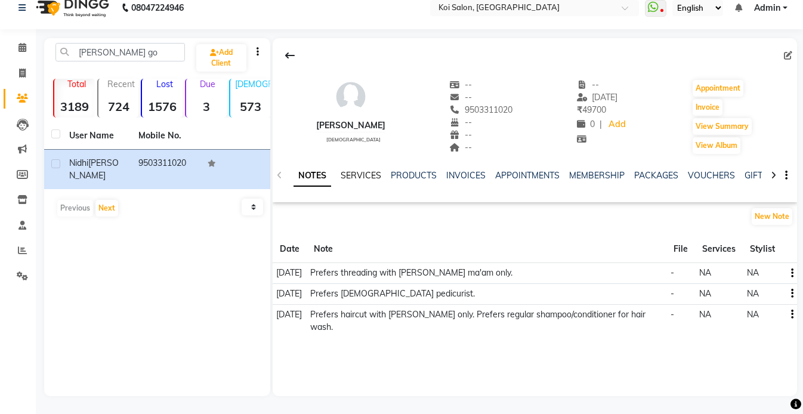
click at [359, 173] on link "SERVICES" at bounding box center [361, 175] width 41 height 11
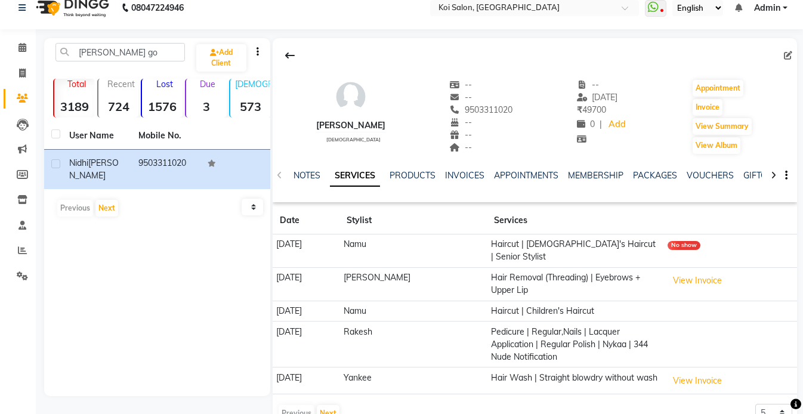
scroll to position [20, 0]
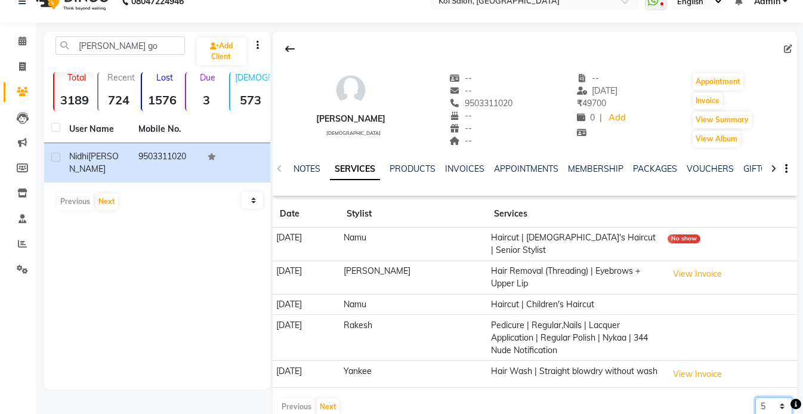
click at [759, 397] on select "5 10 50 100 500" at bounding box center [773, 406] width 37 height 18
select select "500"
click at [755, 397] on select "5 10 50 100 500" at bounding box center [773, 406] width 37 height 18
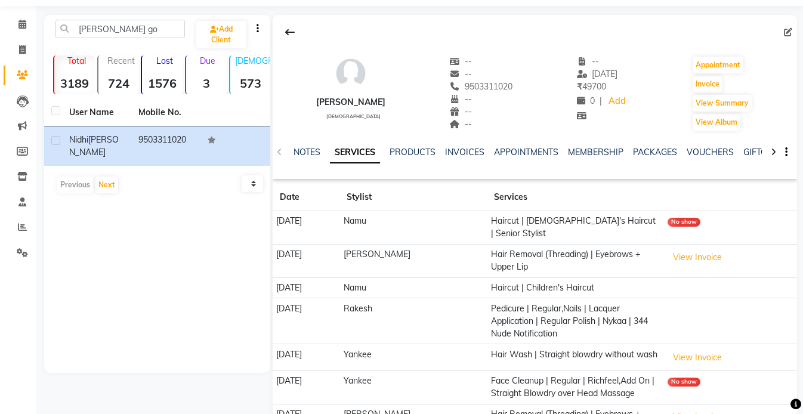
scroll to position [0, 0]
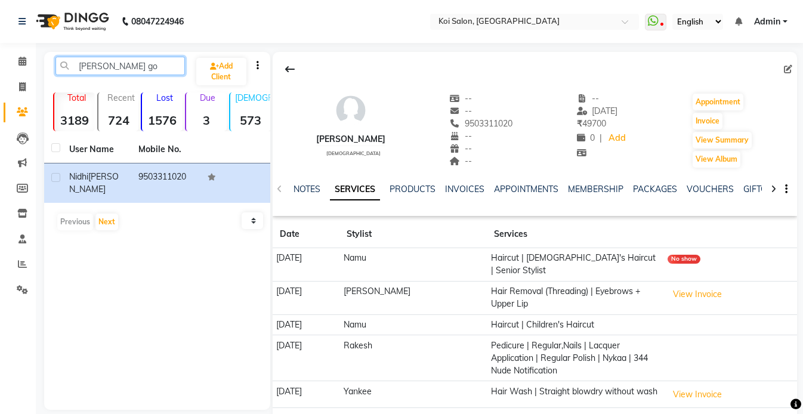
click at [115, 70] on input "[PERSON_NAME] go" at bounding box center [119, 66] width 129 height 18
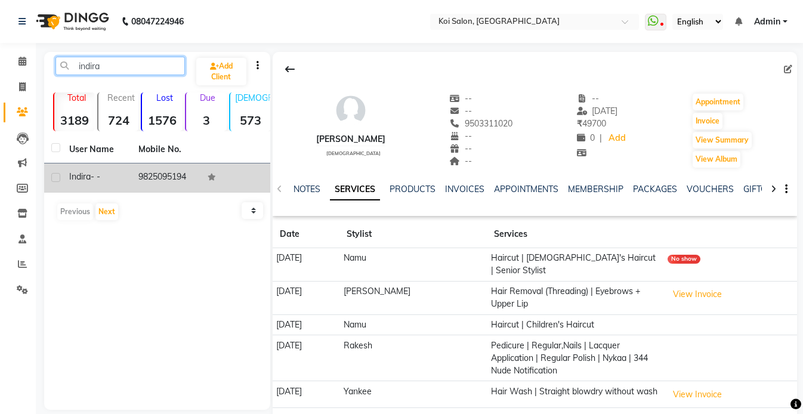
type input "indira"
click at [111, 183] on td "Indira - -" at bounding box center [96, 177] width 69 height 29
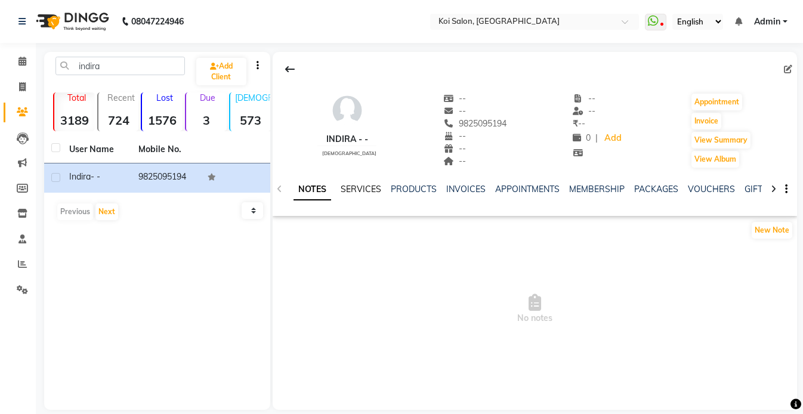
click at [358, 193] on link "SERVICES" at bounding box center [361, 189] width 41 height 11
click at [312, 191] on link "NOTES" at bounding box center [307, 189] width 27 height 11
click at [369, 184] on link "SERVICES" at bounding box center [361, 189] width 41 height 11
click at [311, 192] on link "NOTES" at bounding box center [307, 189] width 27 height 11
